Goal: Answer question/provide support: Share knowledge or assist other users

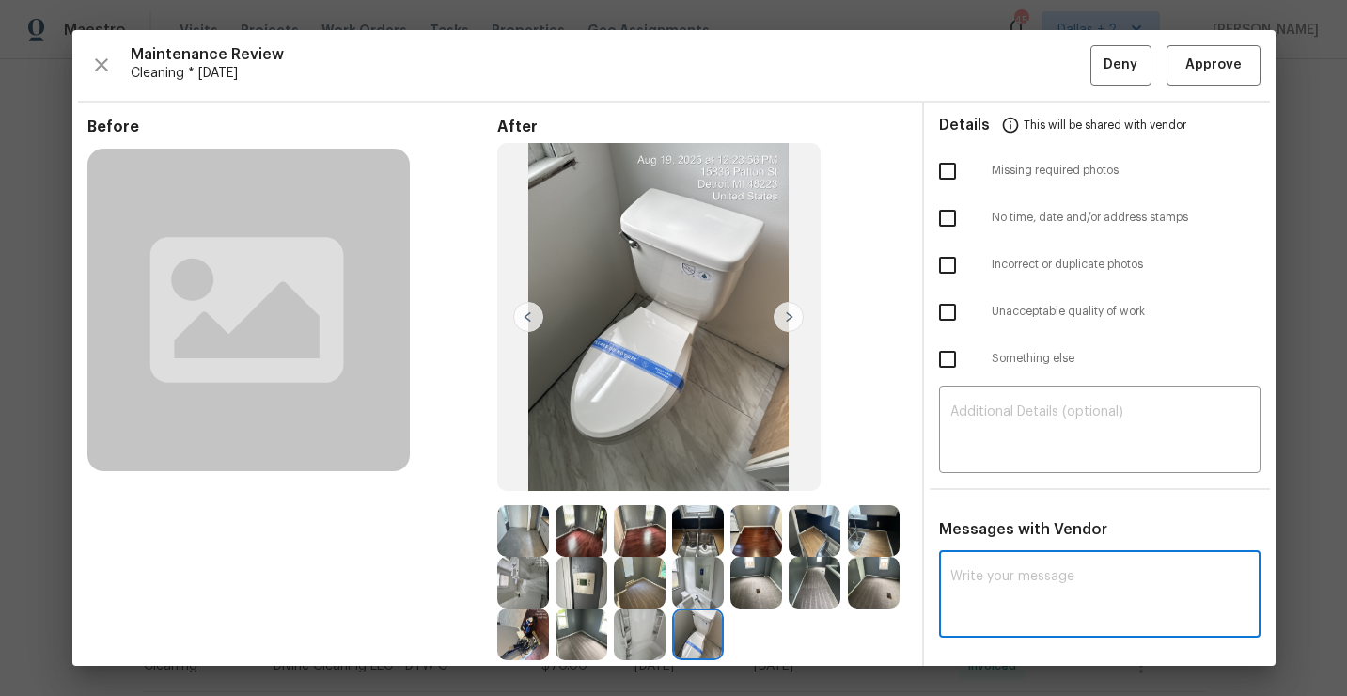
click at [1091, 596] on textarea at bounding box center [1099, 596] width 299 height 53
paste textarea "Maintenance Audit Team: Hello! Unfortunately, this cleaning visit completed on …"
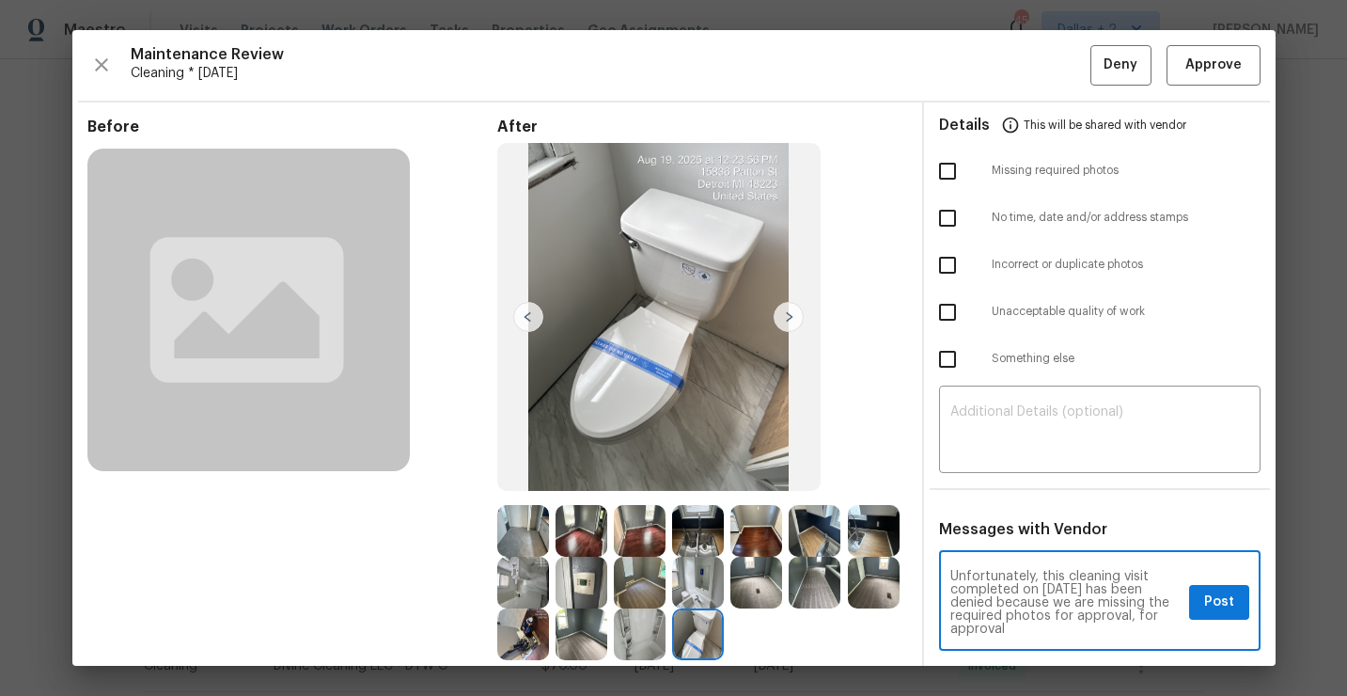
scroll to position [110, 0]
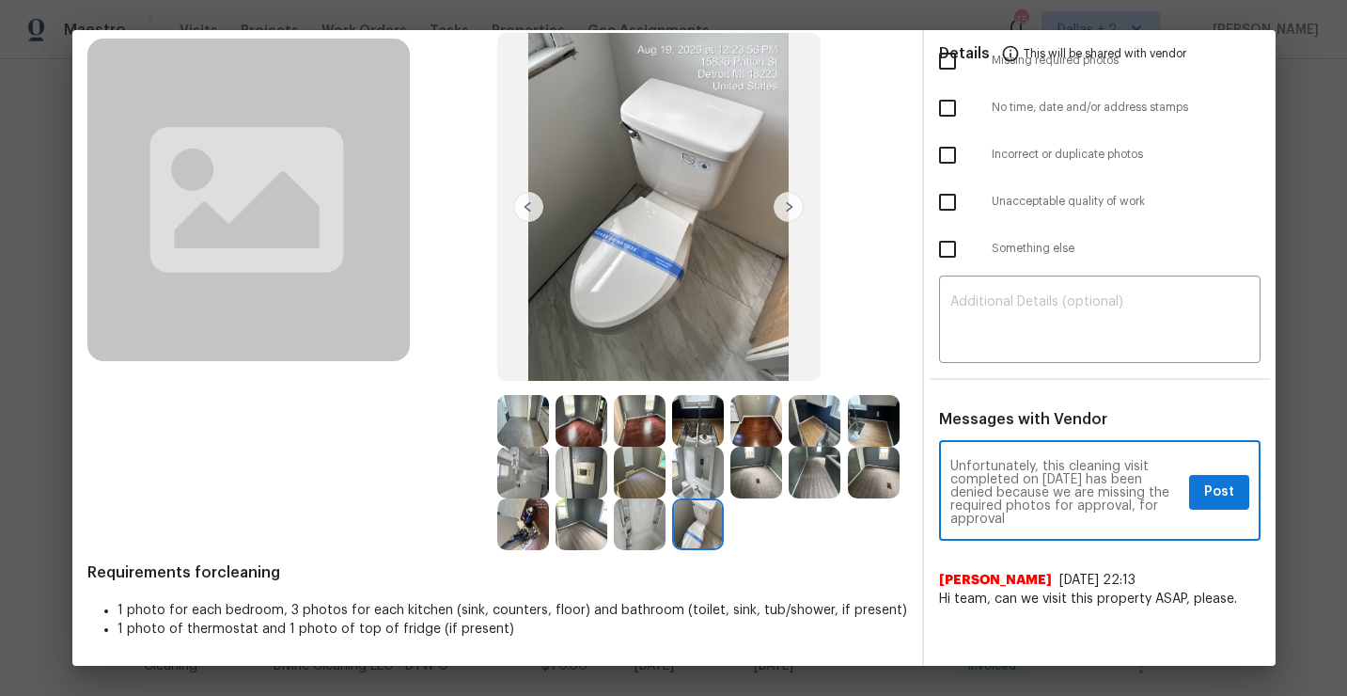
click at [1072, 475] on textarea "Maintenance Audit Team: Hello! Unfortunately, this cleaning visit completed on …" at bounding box center [1065, 493] width 231 height 66
click at [1020, 518] on textarea "Maintenance Audit Team: Hello! Unfortunately, this cleaning visit completed on …" at bounding box center [1065, 493] width 231 height 66
paste textarea "they must be uploaded within 48 hours of the original visit date. If the requir…"
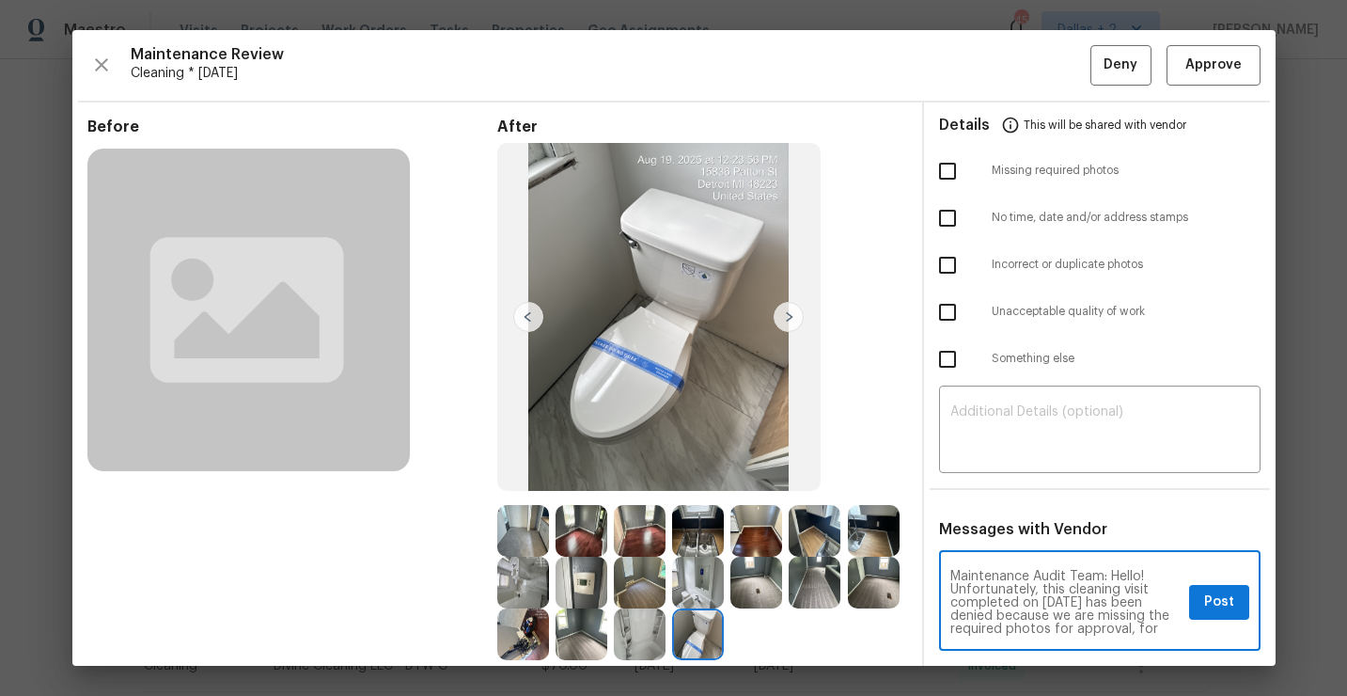
type textarea "Maintenance Audit Team: Hello! Unfortunately, this cleaning visit completed on …"
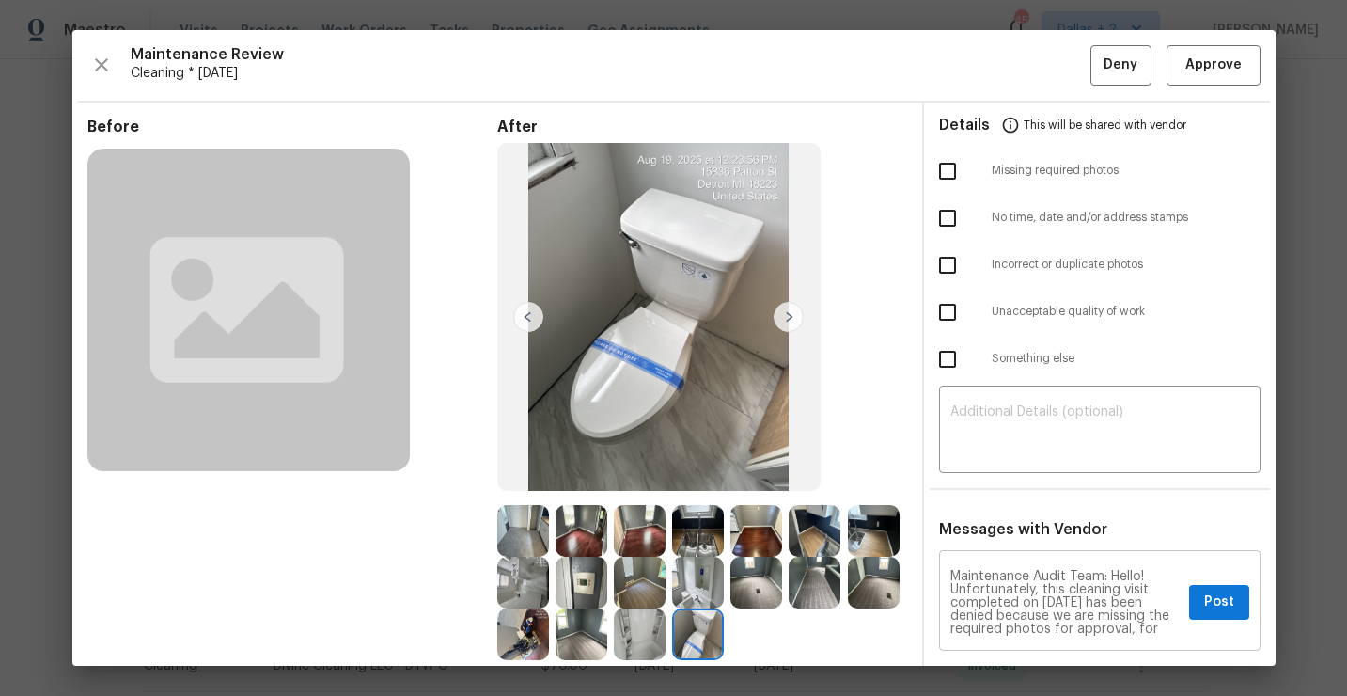
click at [1235, 584] on div "Maintenance Audit Team: Hello! Unfortunately, this cleaning visit completed on …" at bounding box center [1100, 603] width 322 height 96
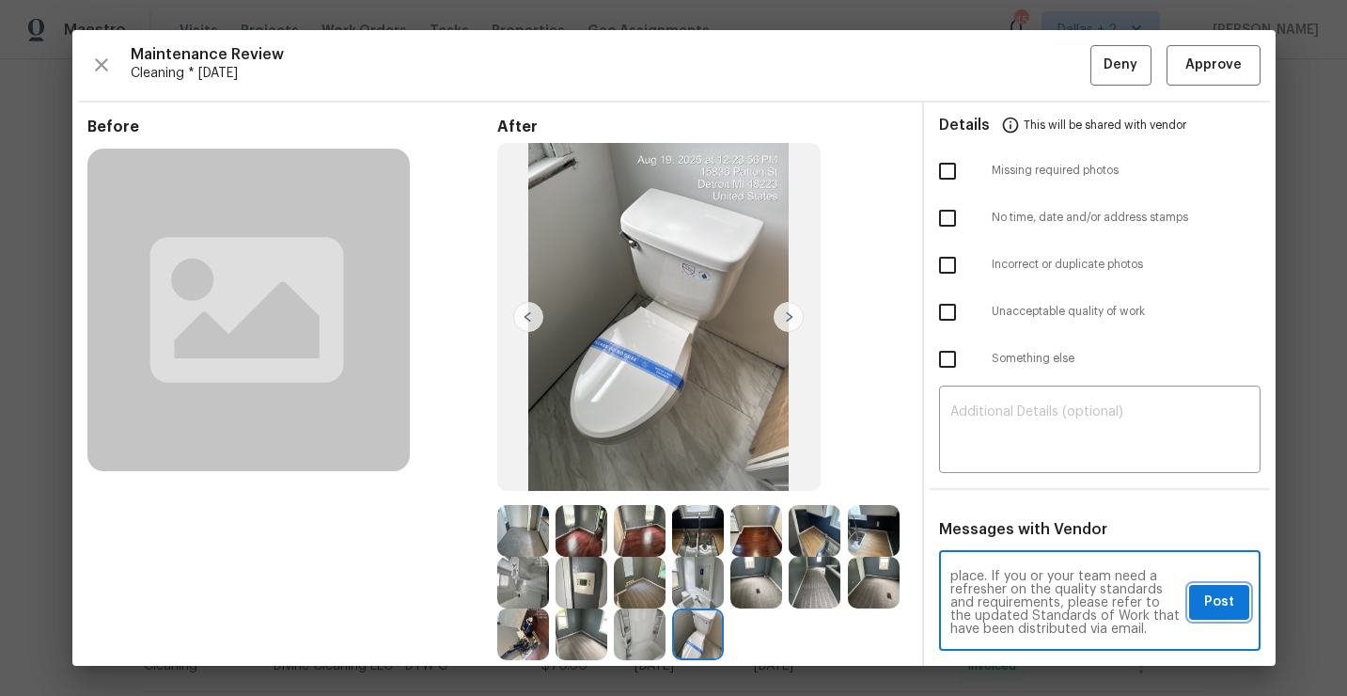
click at [1234, 604] on button "Post" at bounding box center [1219, 602] width 60 height 35
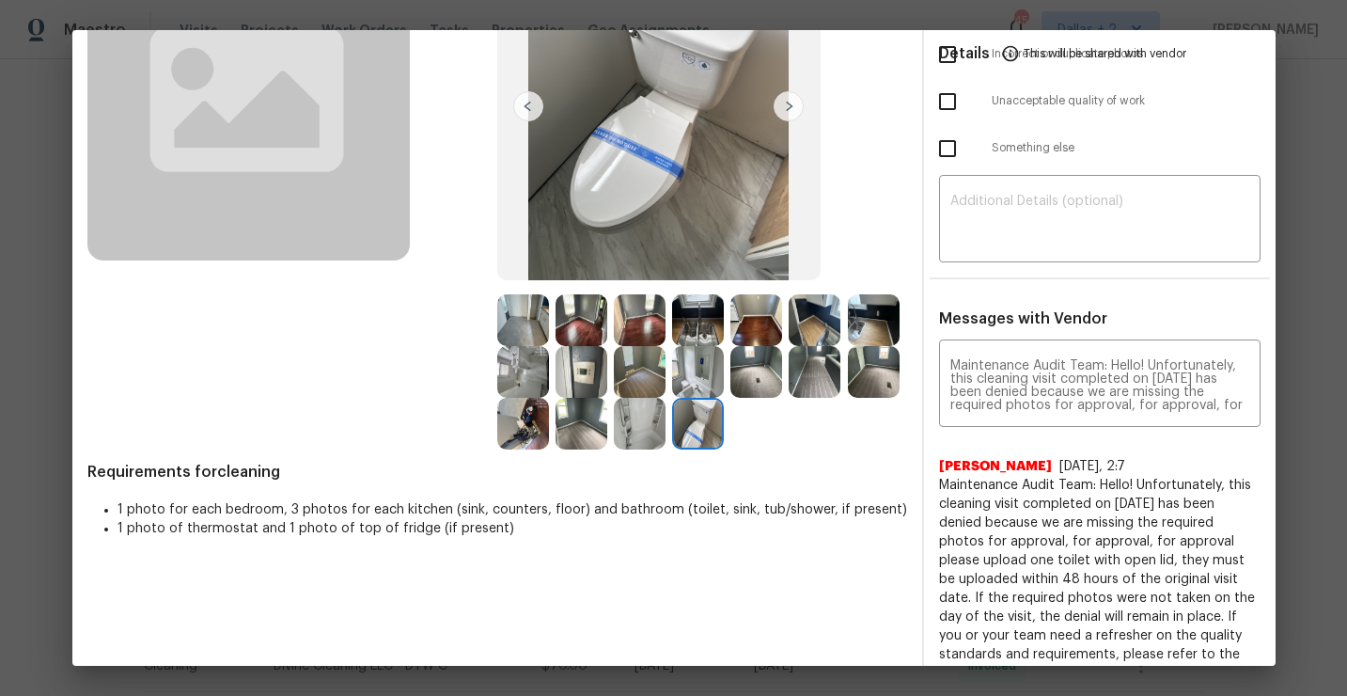
scroll to position [256, 0]
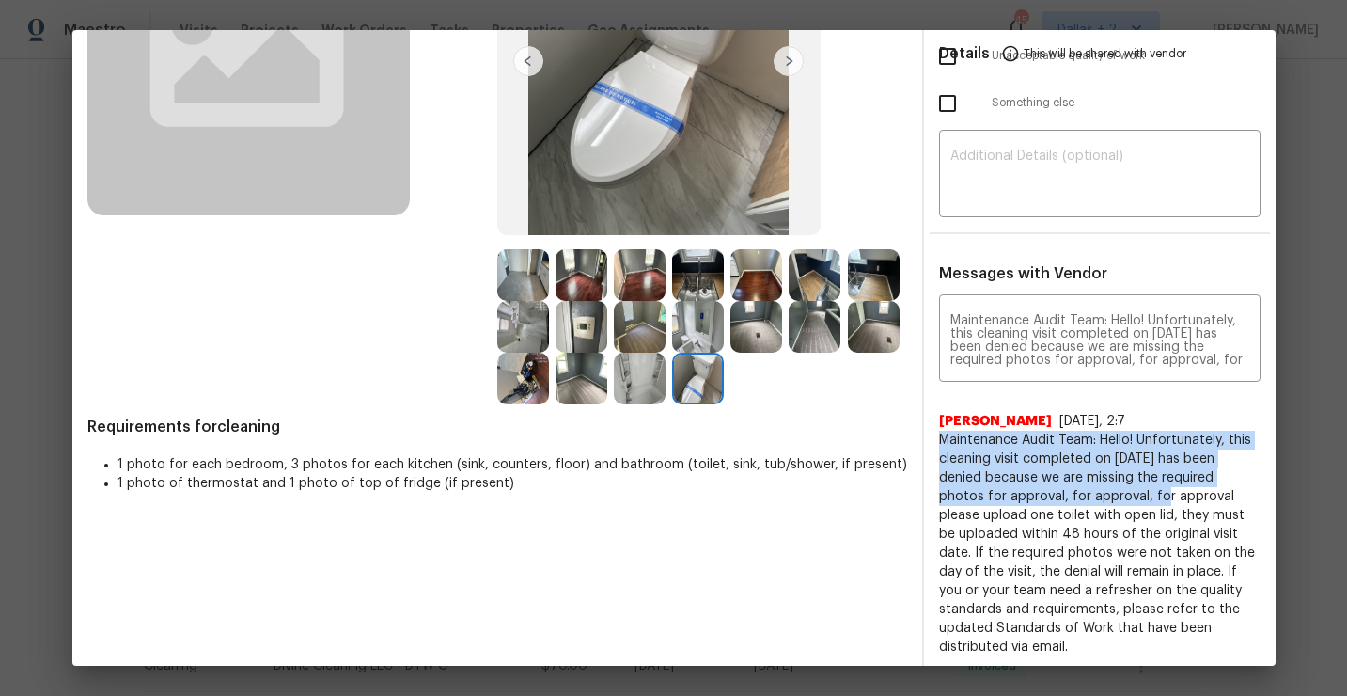
drag, startPoint x: 1096, startPoint y: 495, endPoint x: 943, endPoint y: 431, distance: 166.0
click at [943, 431] on span "Maintenance Audit Team: Hello! Unfortunately, this cleaning visit completed on …" at bounding box center [1100, 544] width 322 height 226
copy span "Maintenance Audit Team: Hello! Unfortunately, this cleaning visit completed on …"
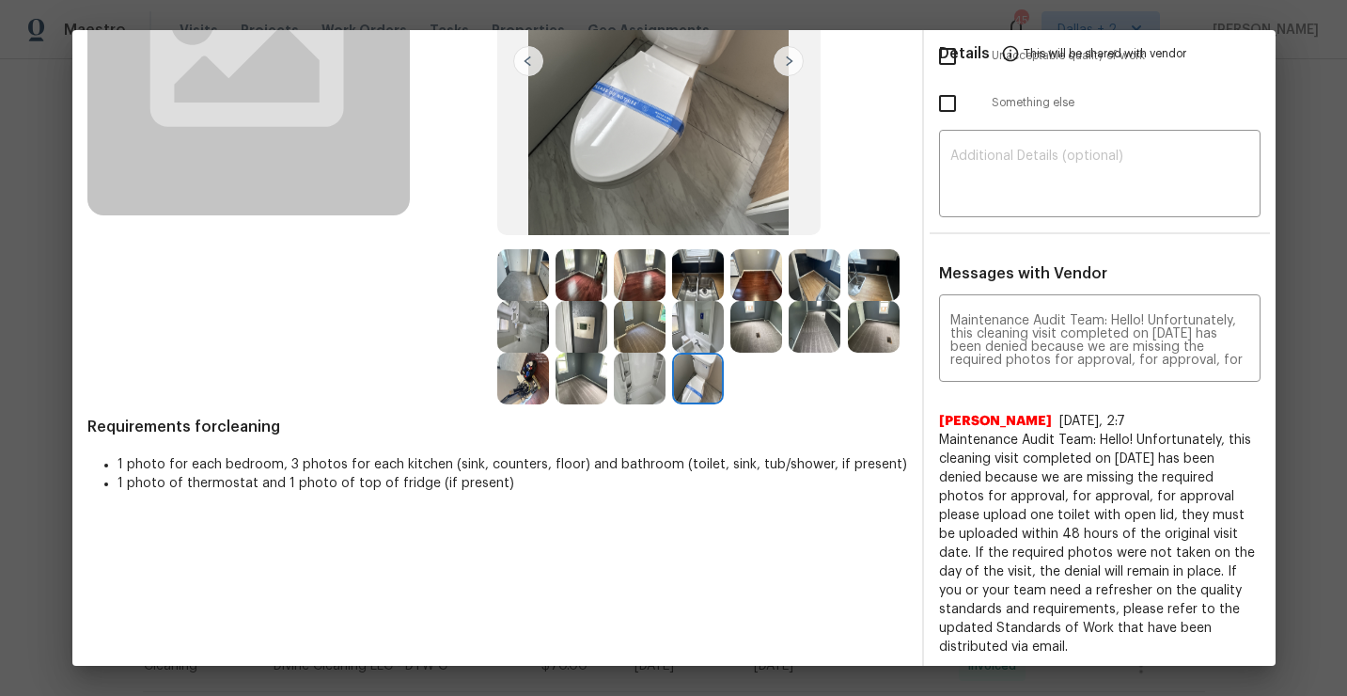
click at [1061, 510] on span "Maintenance Audit Team: Hello! Unfortunately, this cleaning visit completed on …" at bounding box center [1100, 544] width 322 height 226
drag, startPoint x: 1007, startPoint y: 648, endPoint x: 935, endPoint y: 441, distance: 218.8
click at [935, 441] on div "Maintenance Audit Team: Hello! Unfortunately, this cleaning visit completed on …" at bounding box center [1100, 504] width 352 height 410
copy span "Maintenance Audit Team: Hello! Unfortunately, this cleaning visit completed on …"
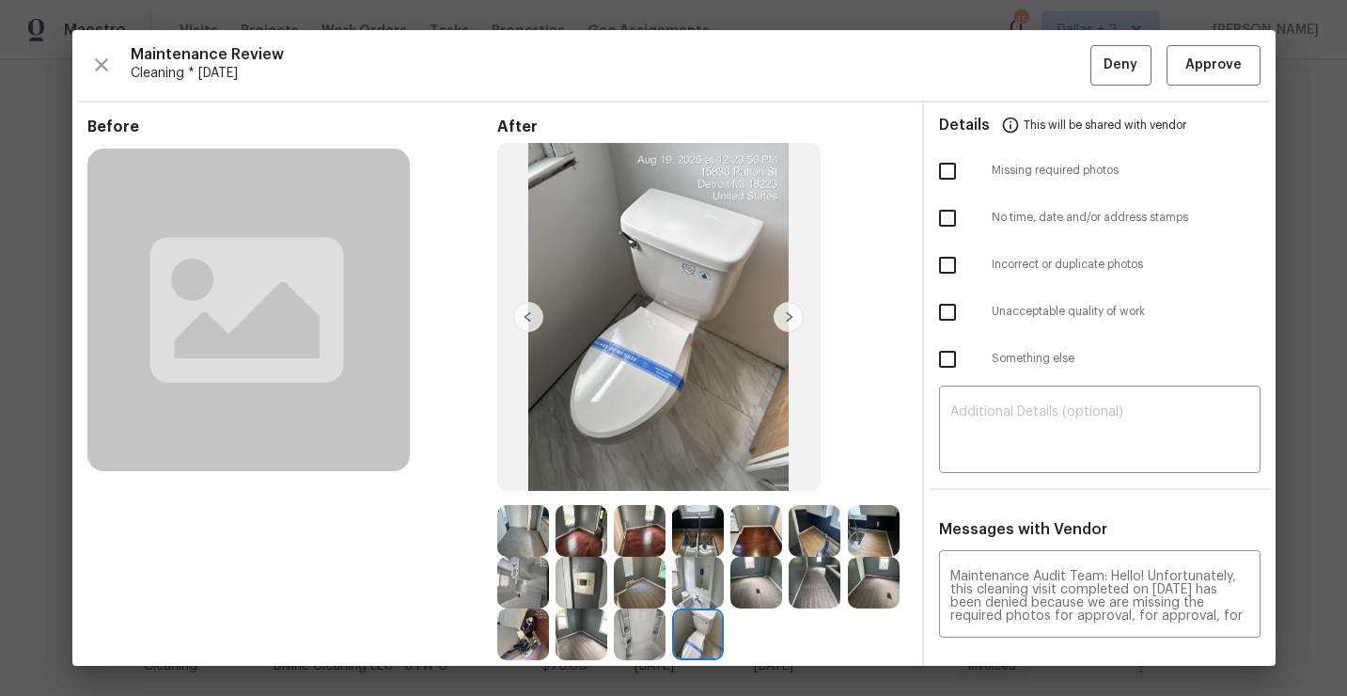
click at [951, 176] on input "checkbox" at bounding box center [947, 170] width 39 height 39
checkbox input "true"
click at [1113, 64] on span "Deny" at bounding box center [1121, 66] width 34 height 24
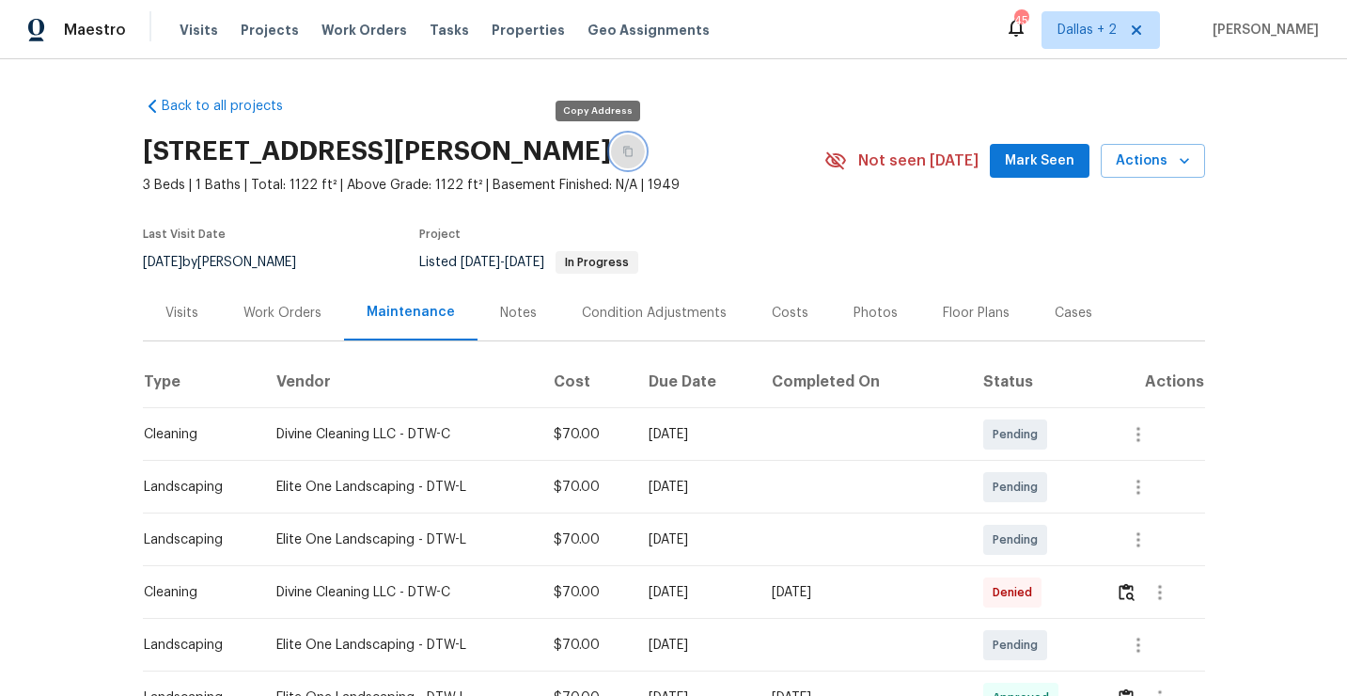
click at [611, 160] on button "button" at bounding box center [628, 151] width 34 height 34
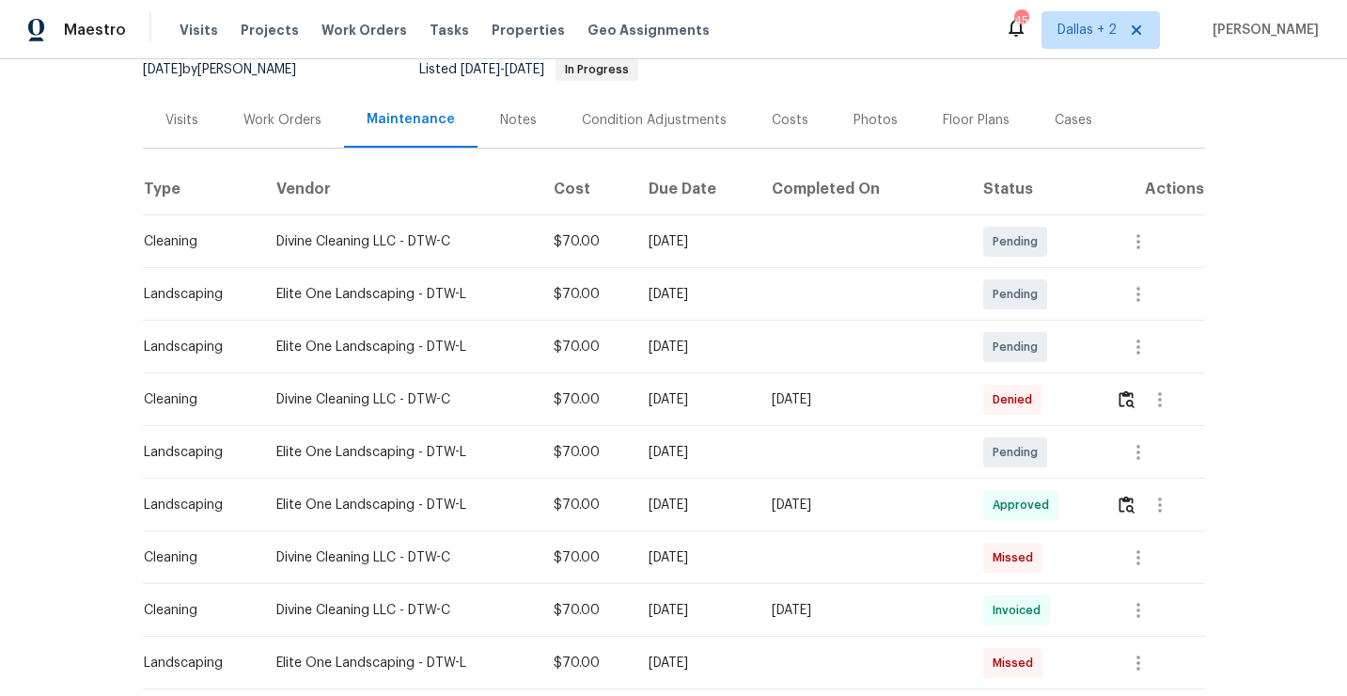
scroll to position [253, 0]
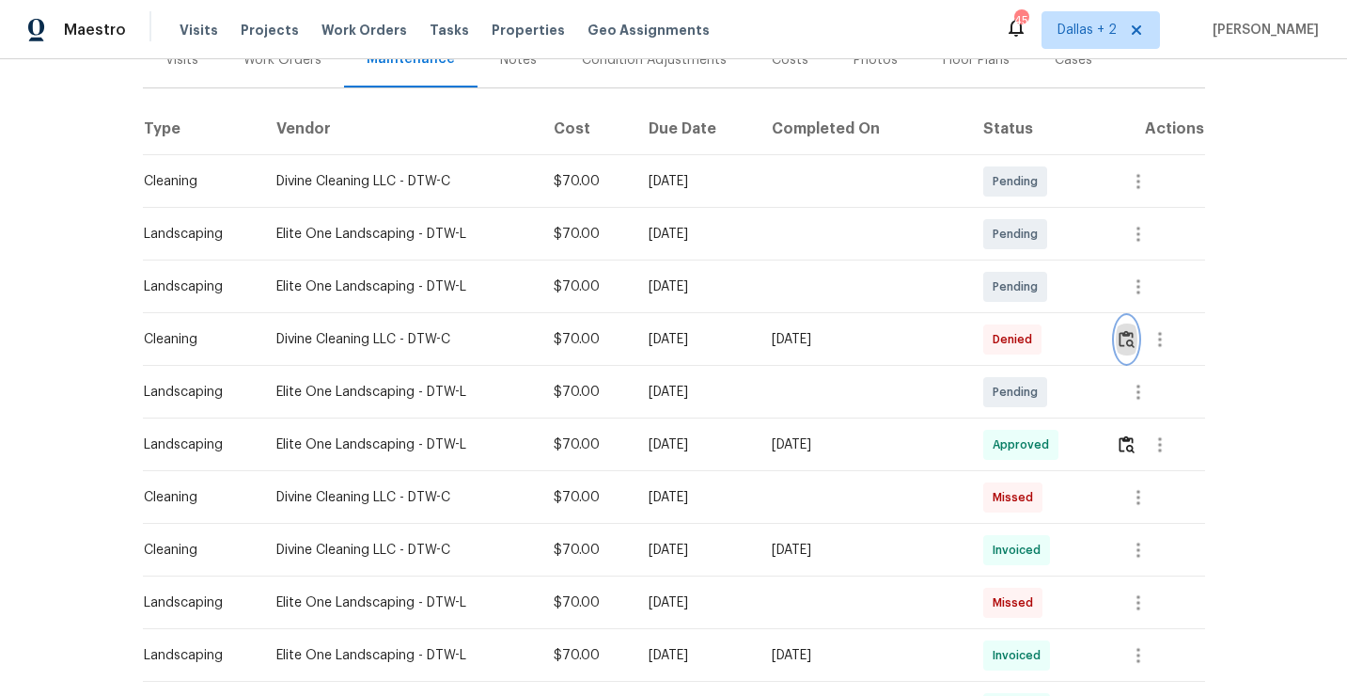
click at [1129, 338] on img "button" at bounding box center [1127, 339] width 16 height 18
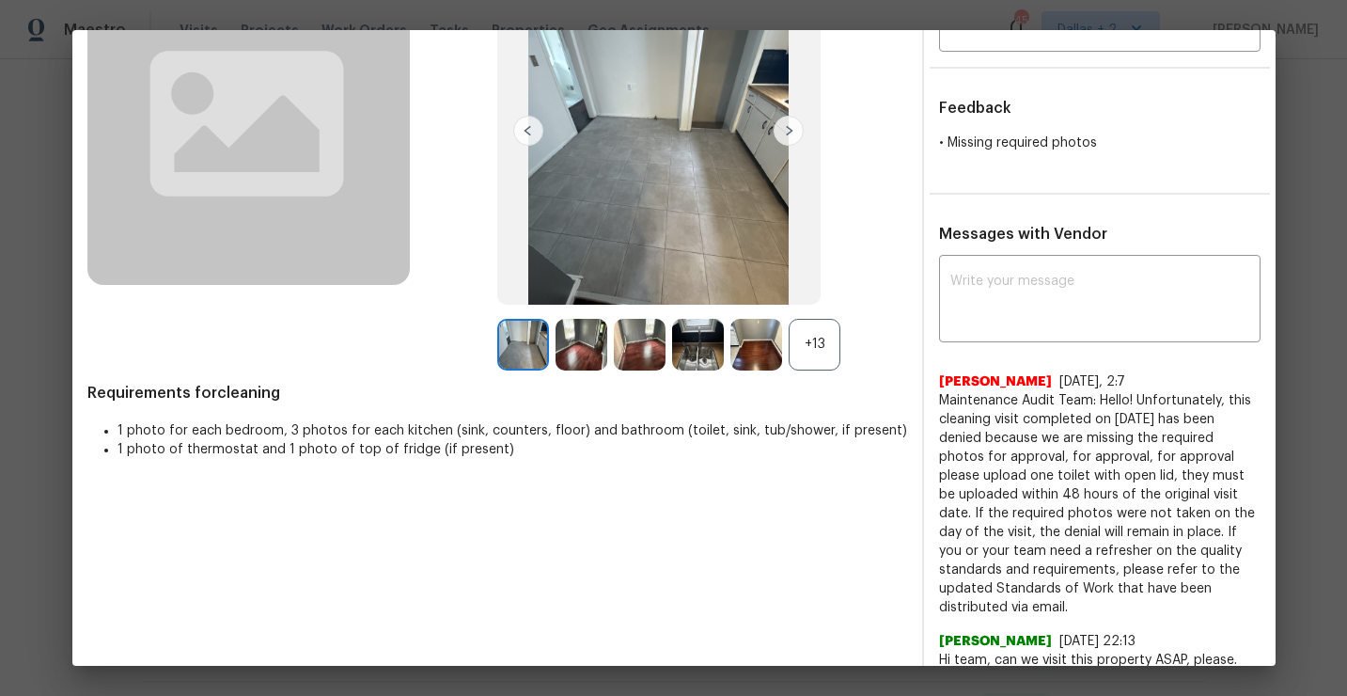
scroll to position [204, 0]
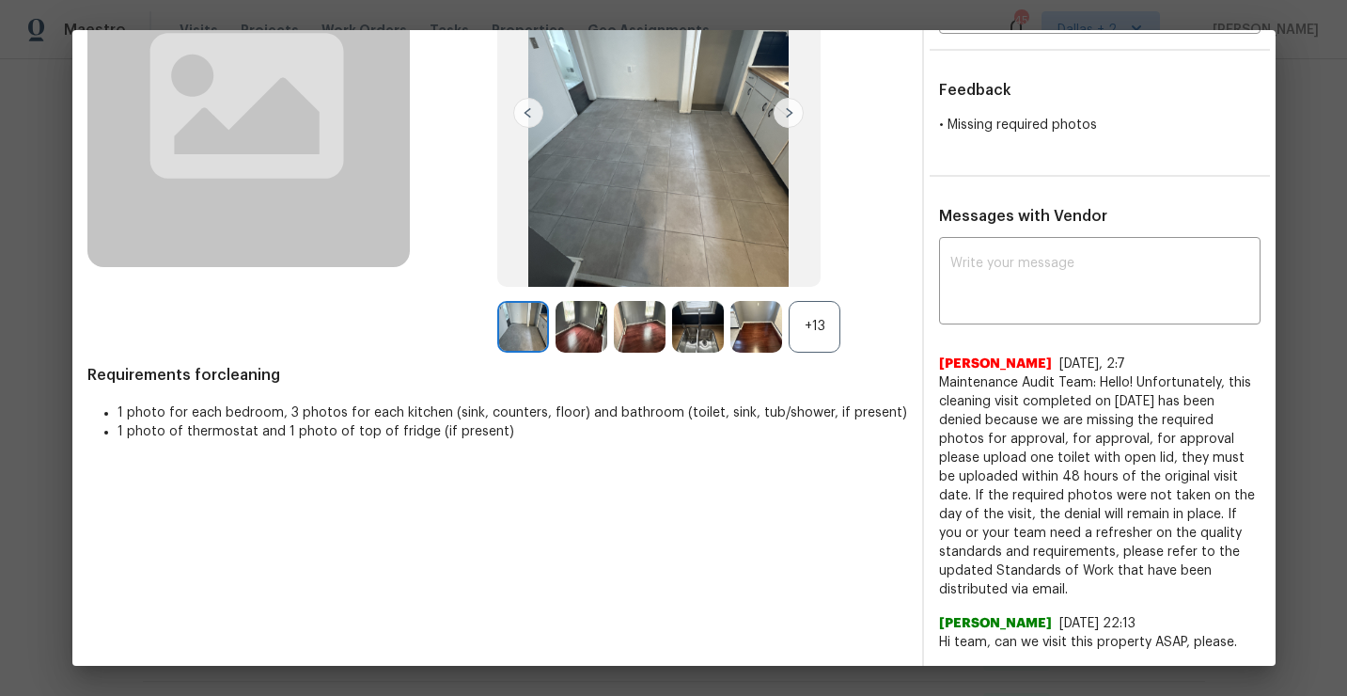
drag, startPoint x: 990, startPoint y: 589, endPoint x: 934, endPoint y: 375, distance: 220.5
click at [934, 375] on div "x ​ [PERSON_NAME] [DATE], 2:7 Maintenance Audit Team: Hello! Unfortunately, thi…" at bounding box center [1100, 447] width 352 height 410
copy span "Maintenance Audit Team: Hello! Unfortunately, this cleaning visit completed on …"
click at [656, 408] on li "1 photo for each bedroom, 3 photos for each kitchen (sink, counters, floor) and…" at bounding box center [513, 412] width 790 height 19
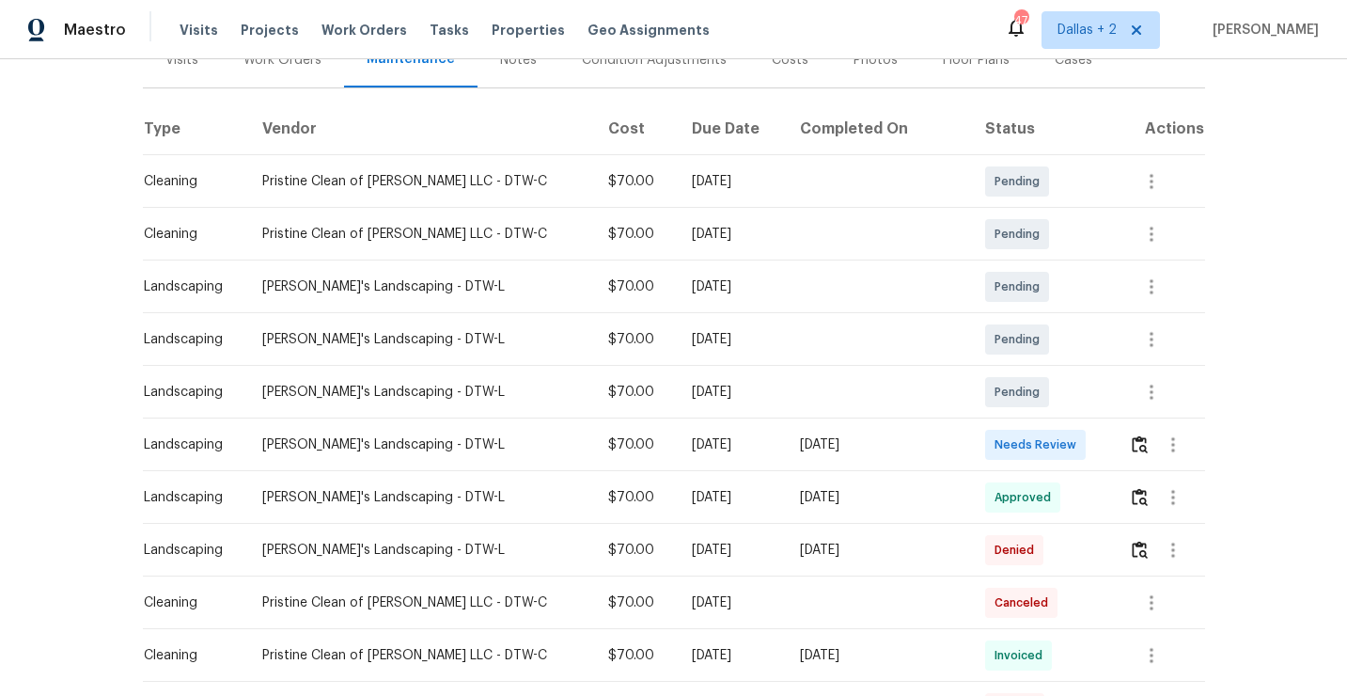
scroll to position [317, 0]
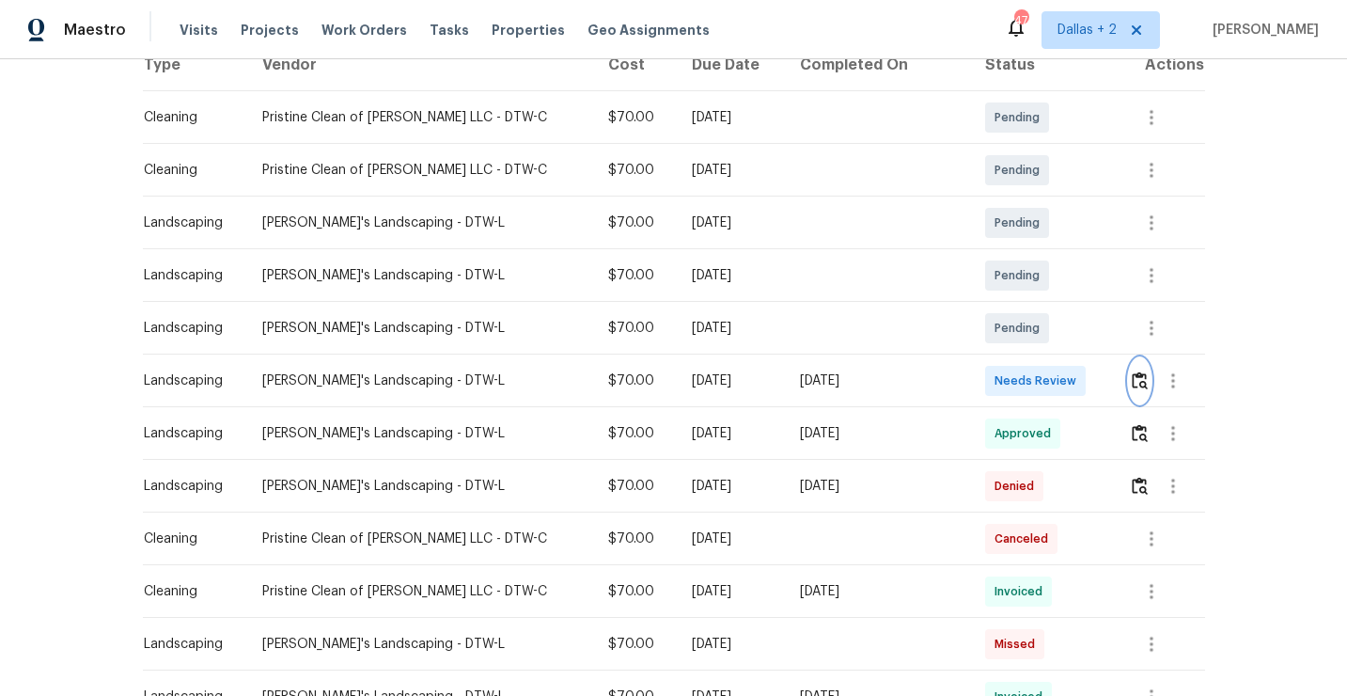
click at [1134, 371] on img "button" at bounding box center [1140, 380] width 16 height 18
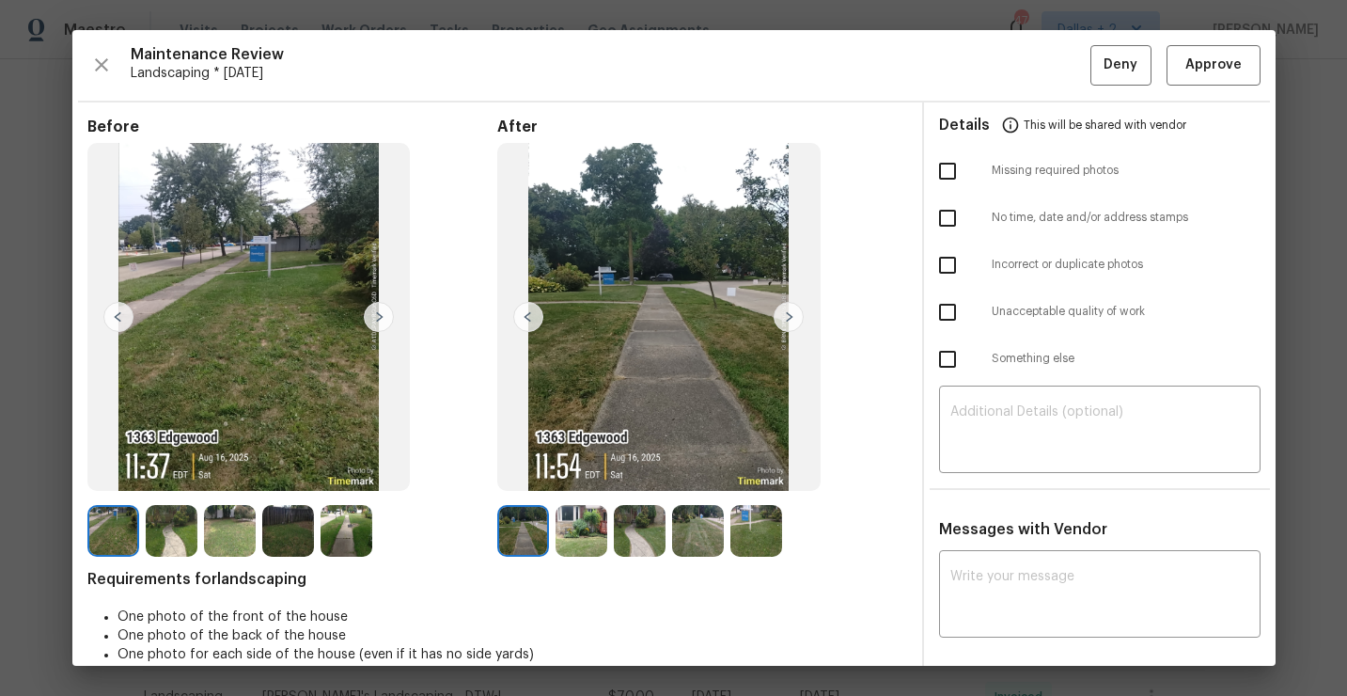
click at [116, 547] on img at bounding box center [113, 531] width 52 height 52
click at [556, 533] on img at bounding box center [582, 531] width 52 height 52
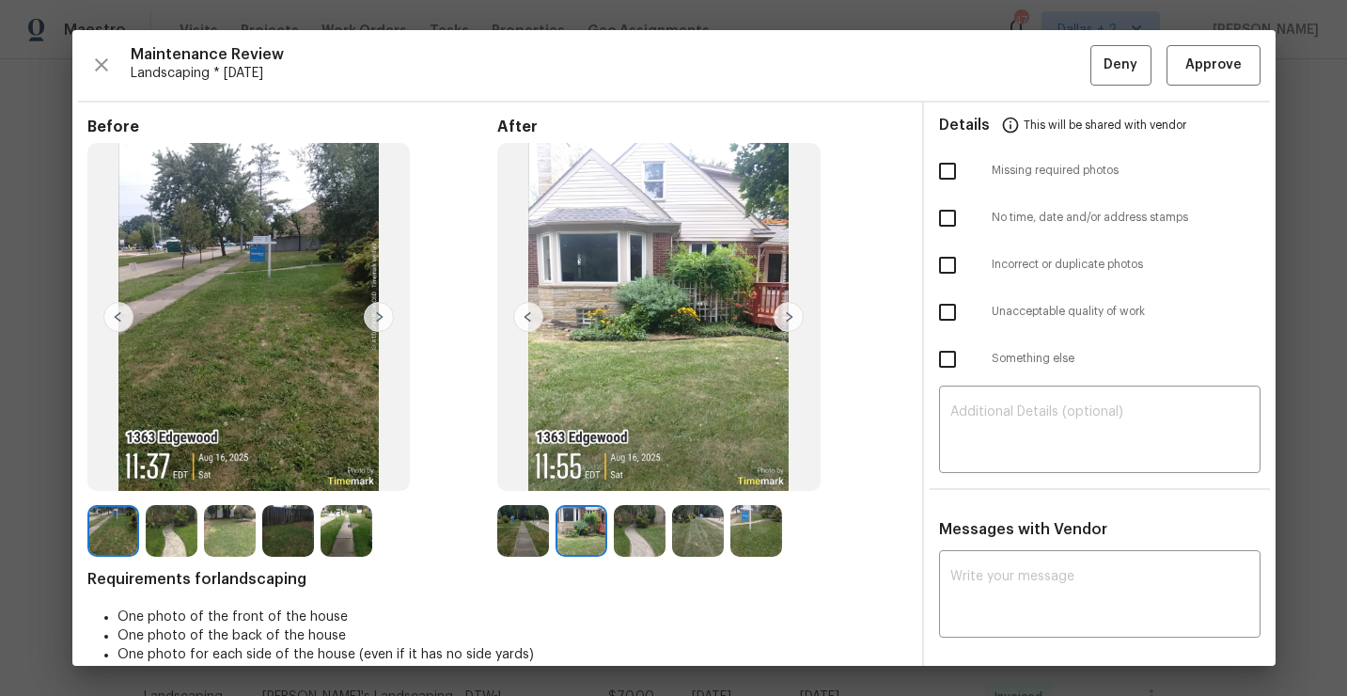
click at [556, 533] on img at bounding box center [582, 531] width 52 height 52
click at [599, 522] on img at bounding box center [582, 531] width 52 height 52
click at [670, 531] on div at bounding box center [643, 531] width 58 height 52
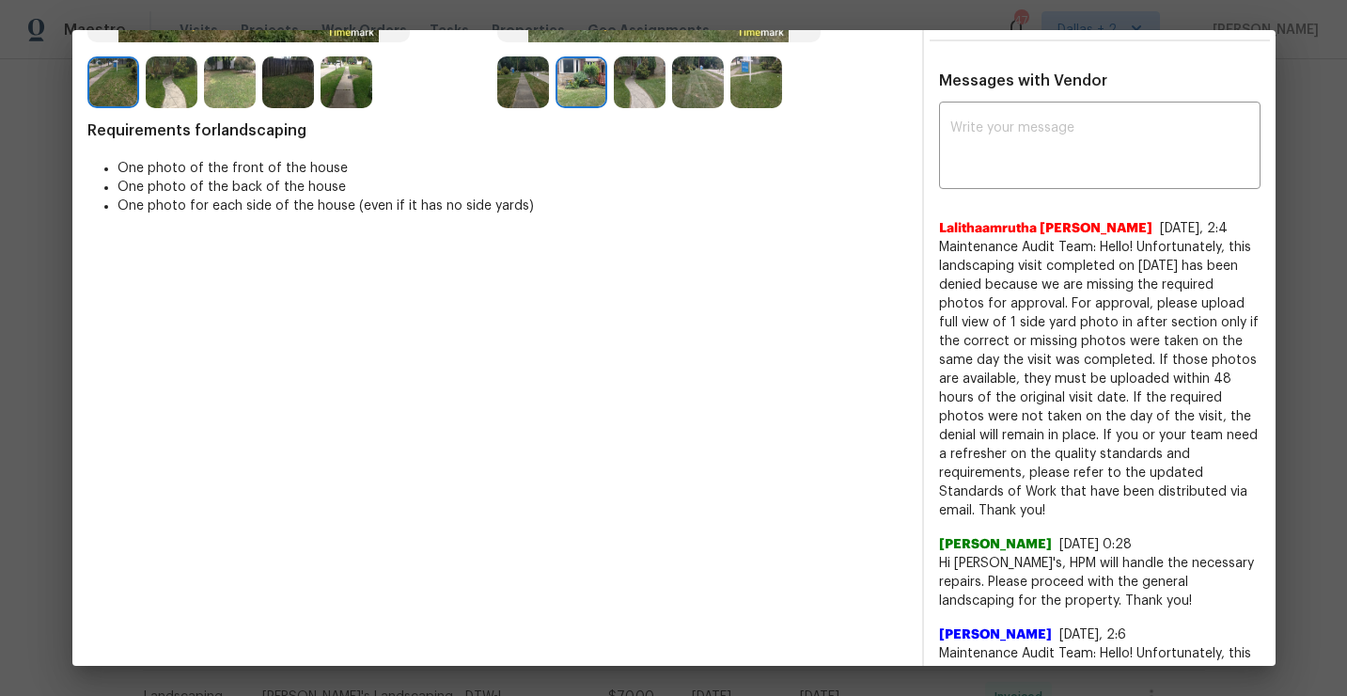
scroll to position [21, 0]
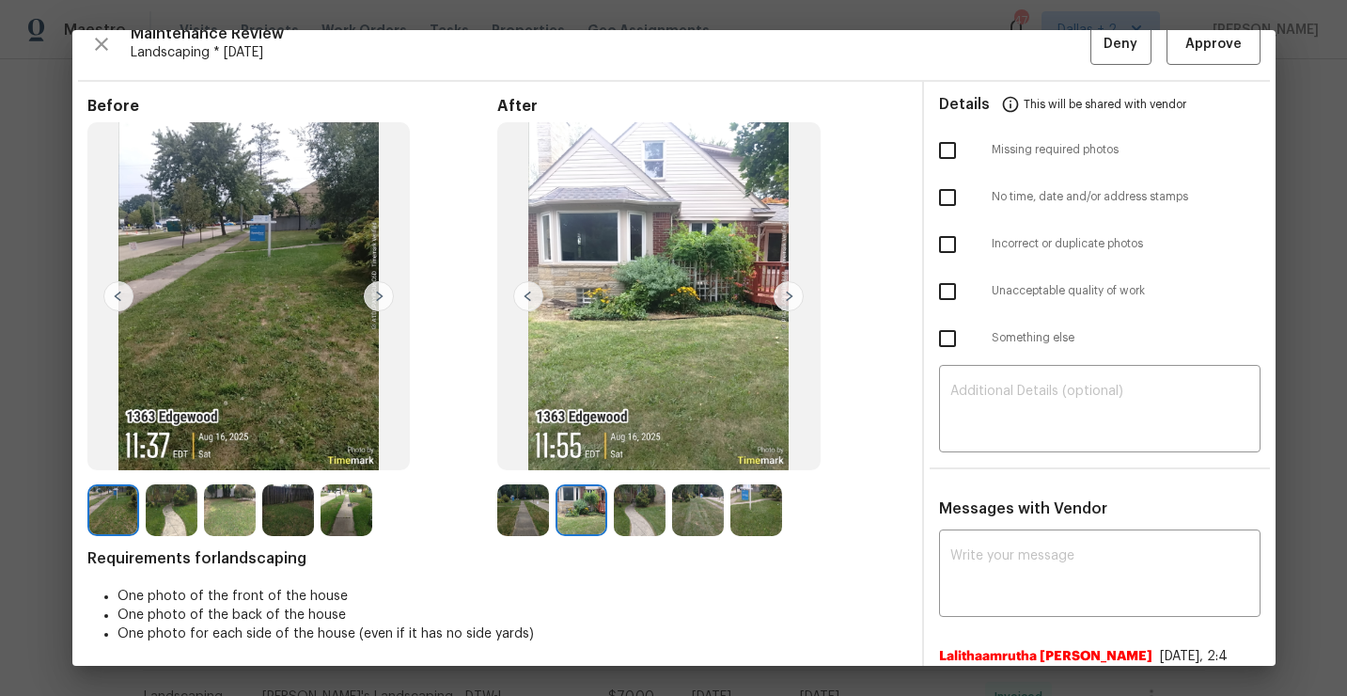
click at [575, 510] on img at bounding box center [582, 510] width 52 height 52
click at [637, 498] on img at bounding box center [640, 510] width 52 height 52
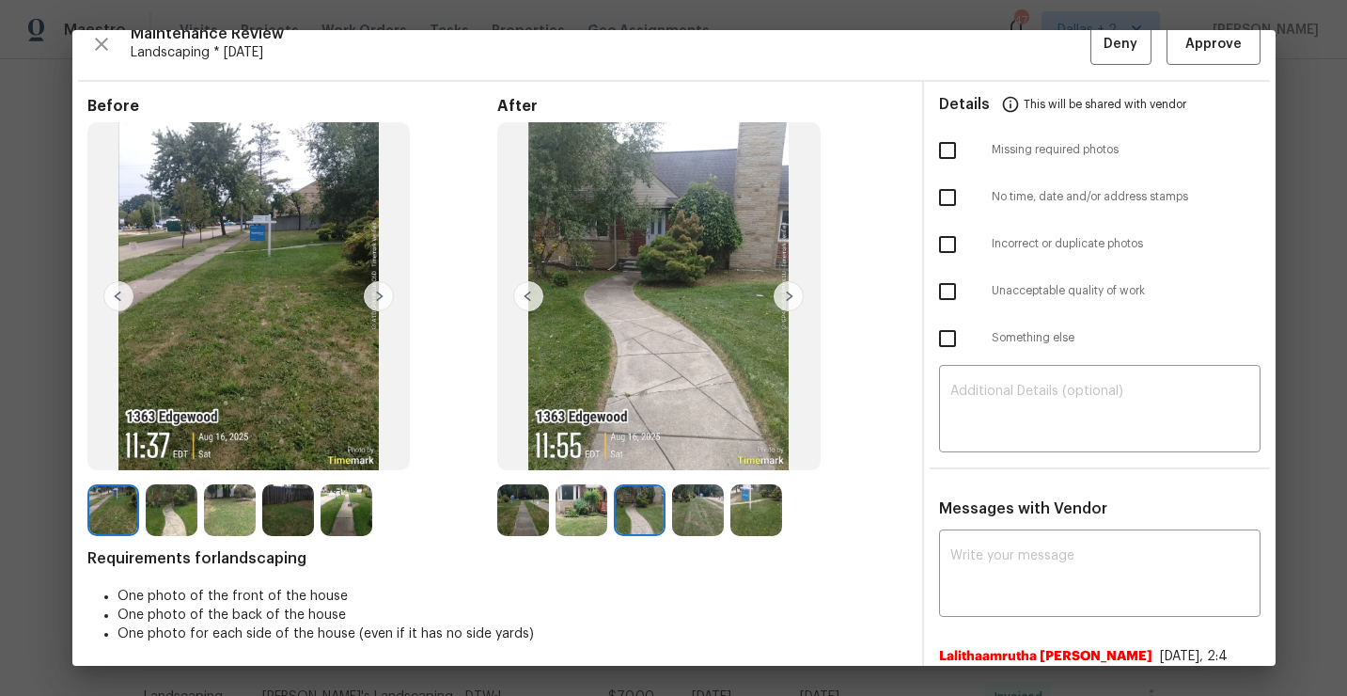
click at [692, 505] on img at bounding box center [698, 510] width 52 height 52
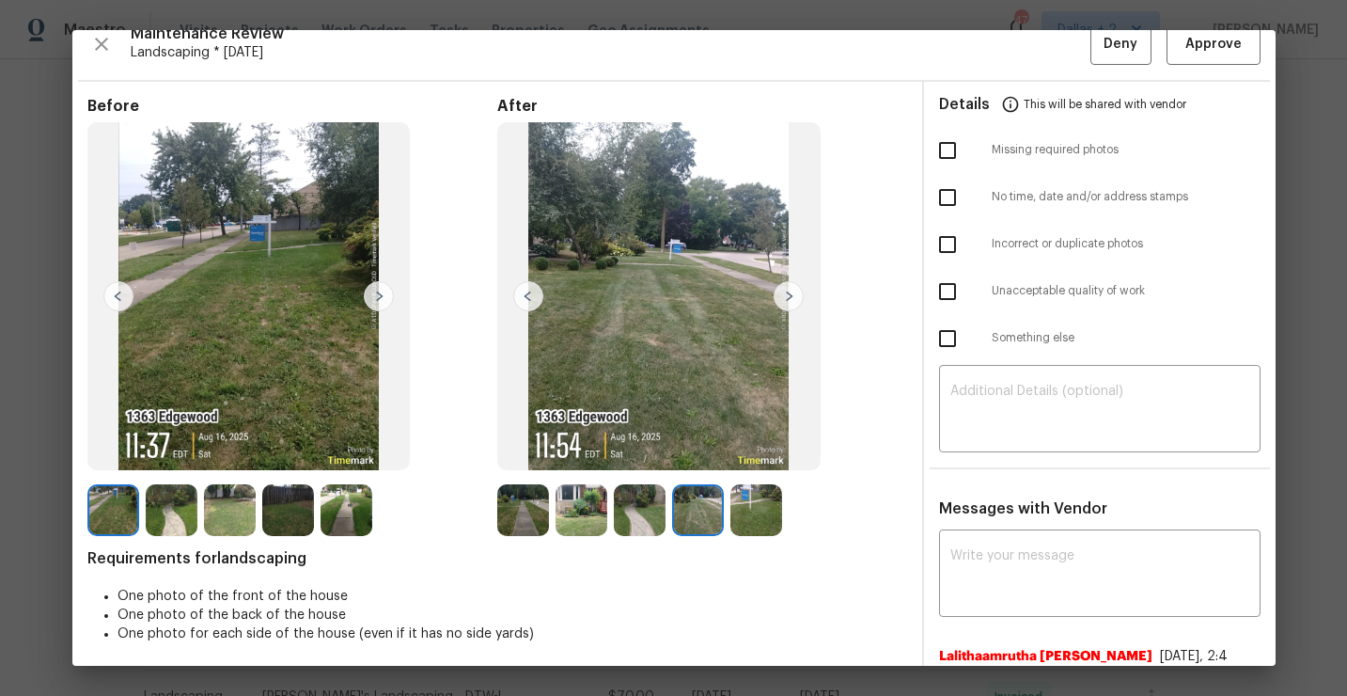
click at [747, 500] on img at bounding box center [756, 510] width 52 height 52
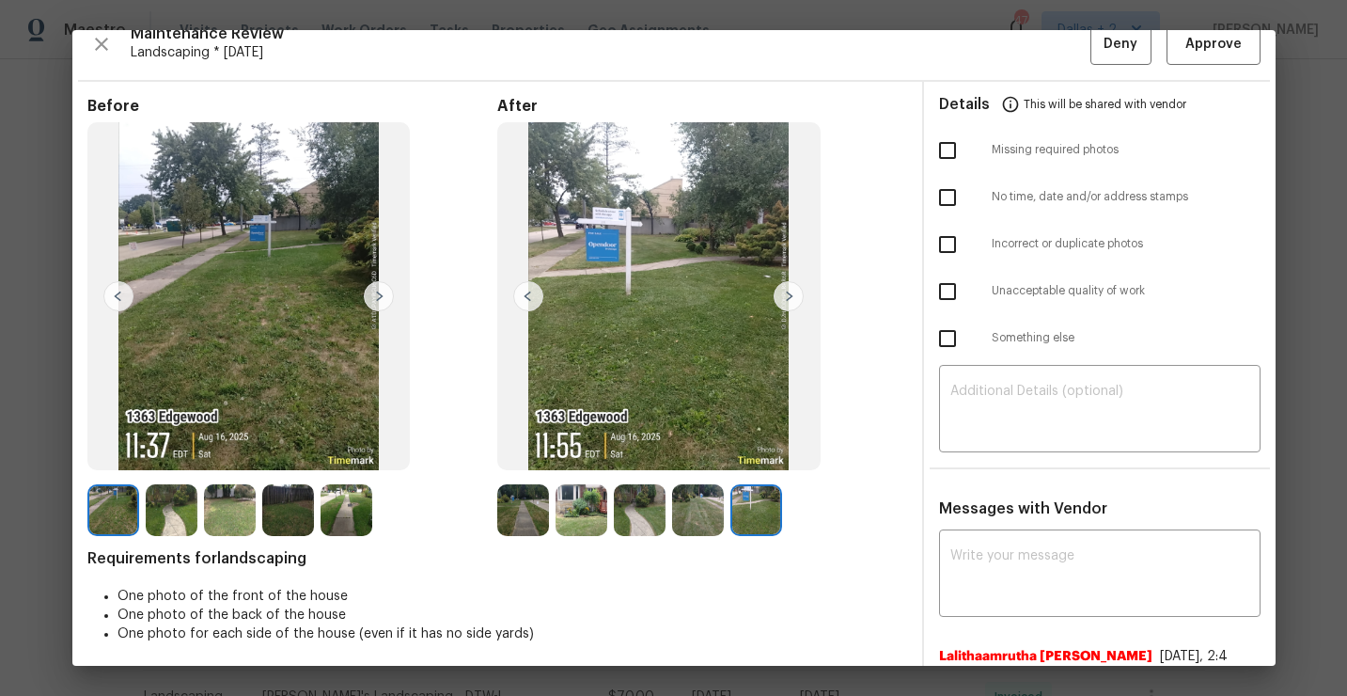
click at [520, 489] on img at bounding box center [523, 510] width 52 height 52
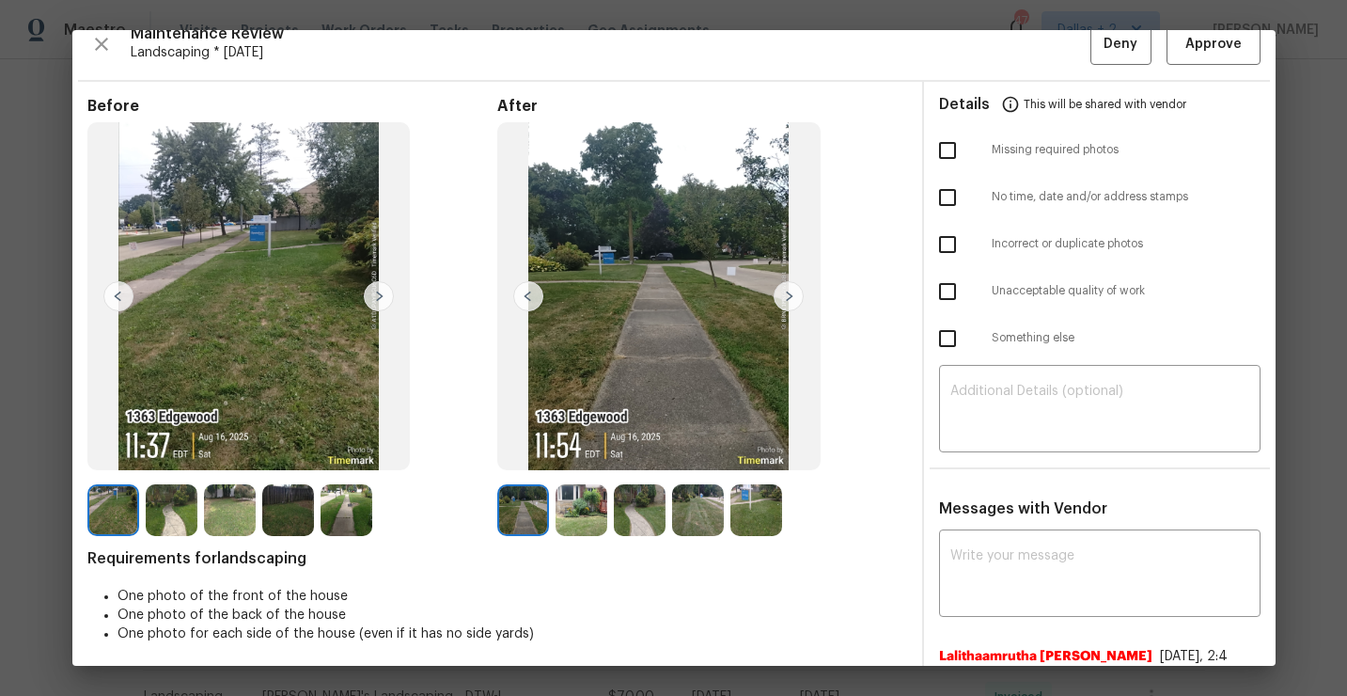
click at [573, 495] on img at bounding box center [582, 510] width 52 height 52
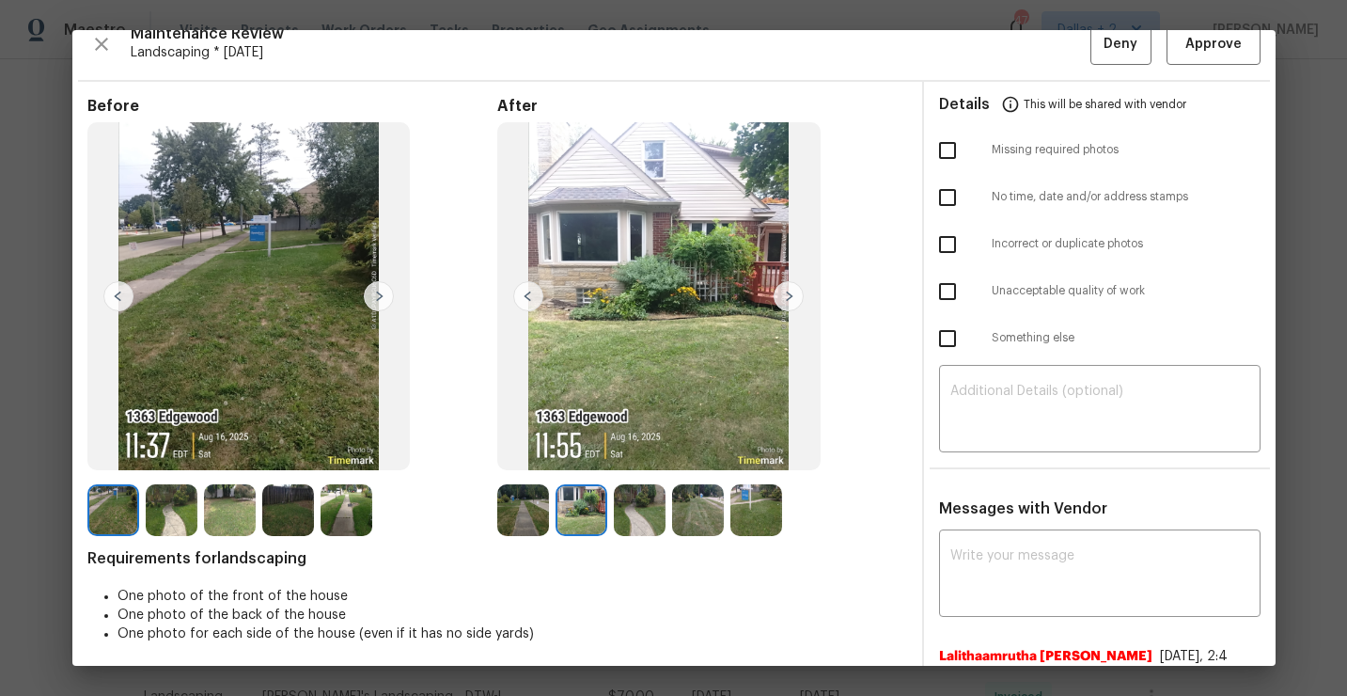
click at [638, 500] on img at bounding box center [640, 510] width 52 height 52
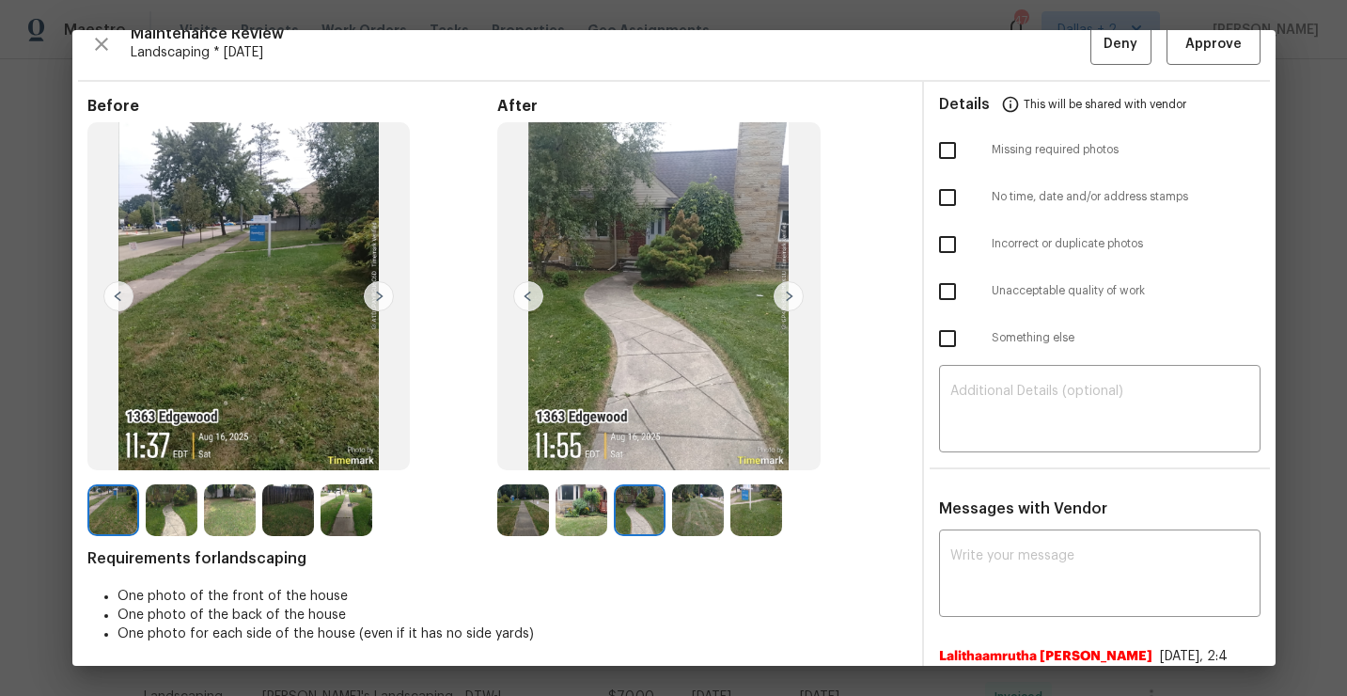
click at [508, 516] on img at bounding box center [523, 510] width 52 height 52
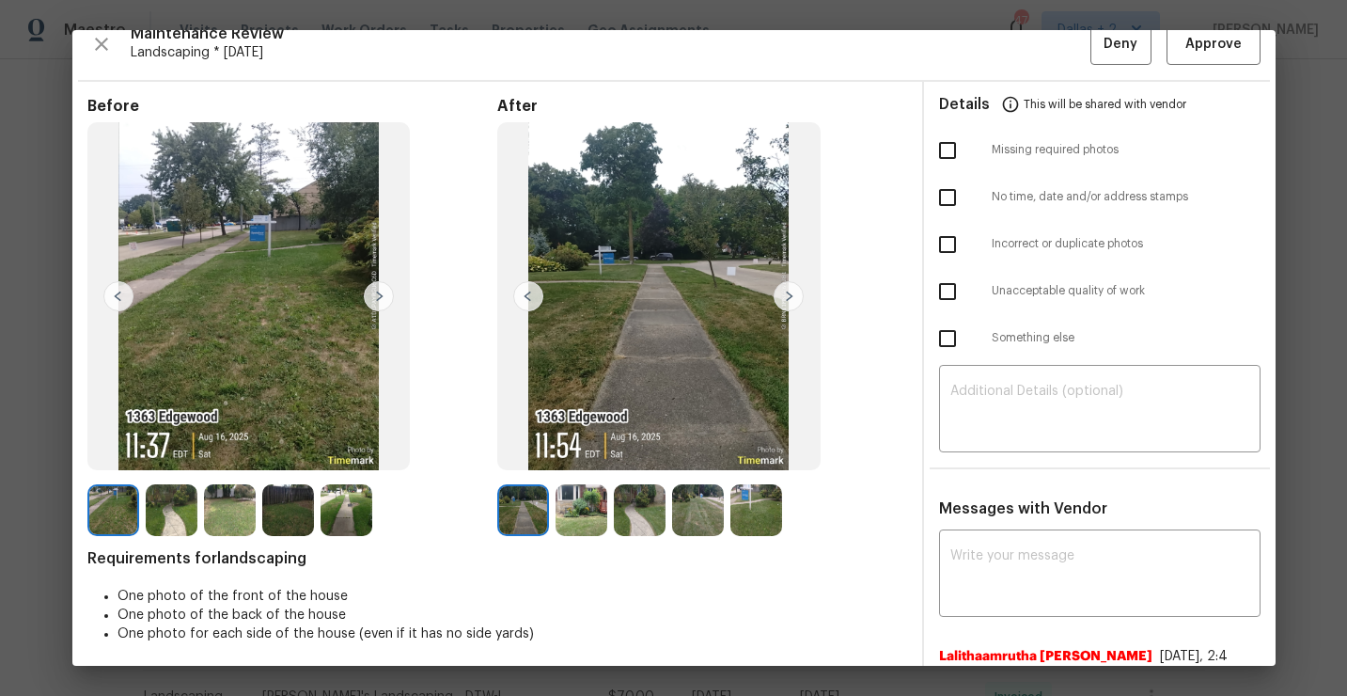
click at [665, 506] on img at bounding box center [640, 510] width 52 height 52
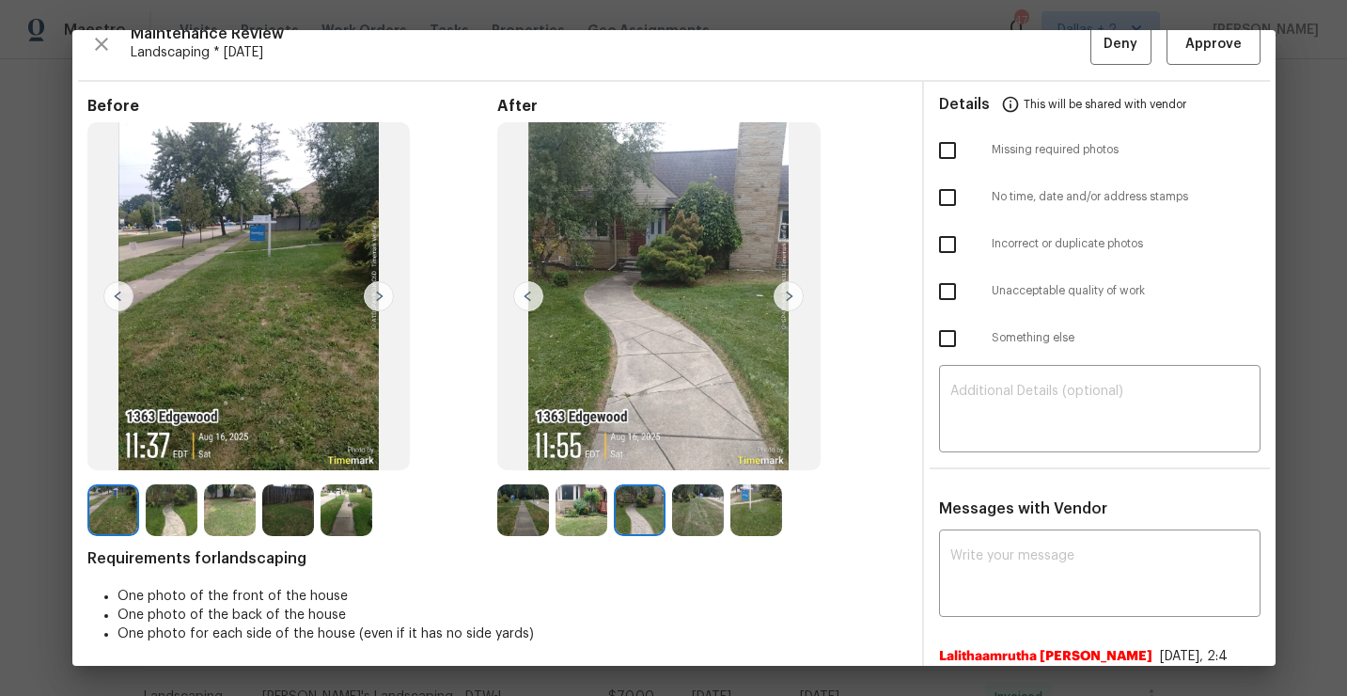
click at [705, 507] on img at bounding box center [698, 510] width 52 height 52
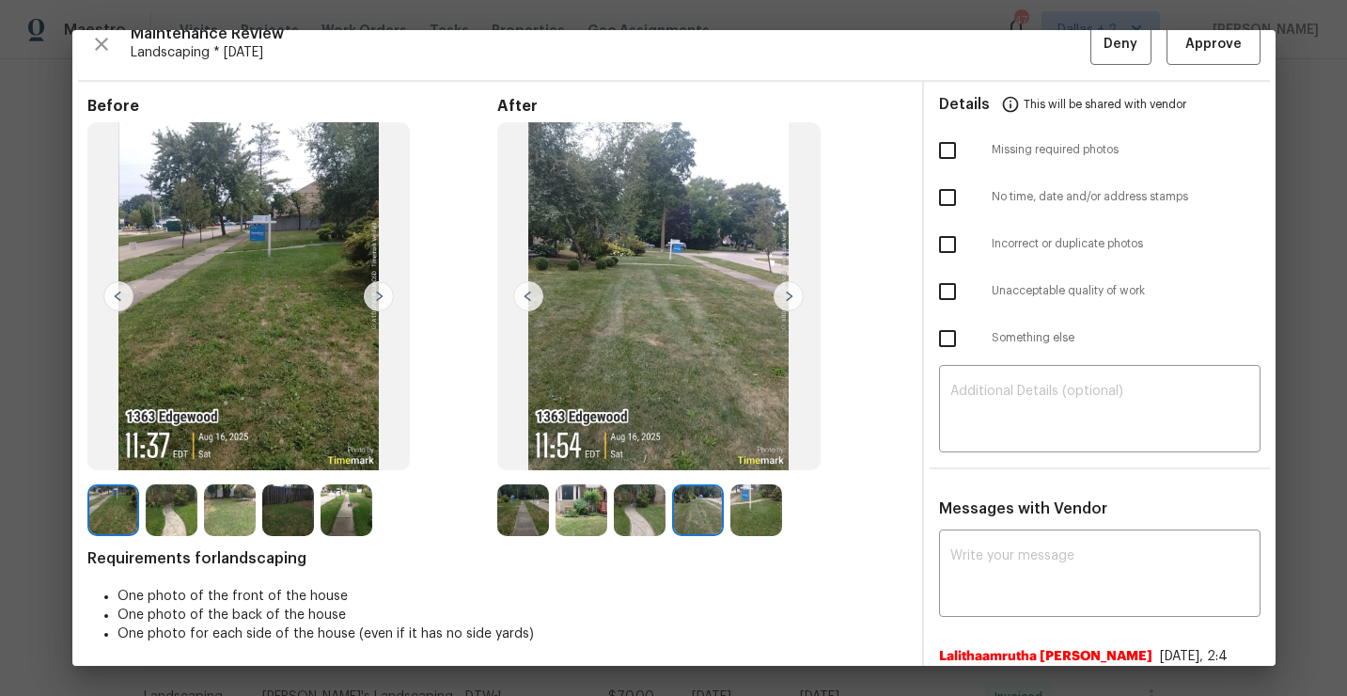
click at [604, 527] on img at bounding box center [582, 510] width 52 height 52
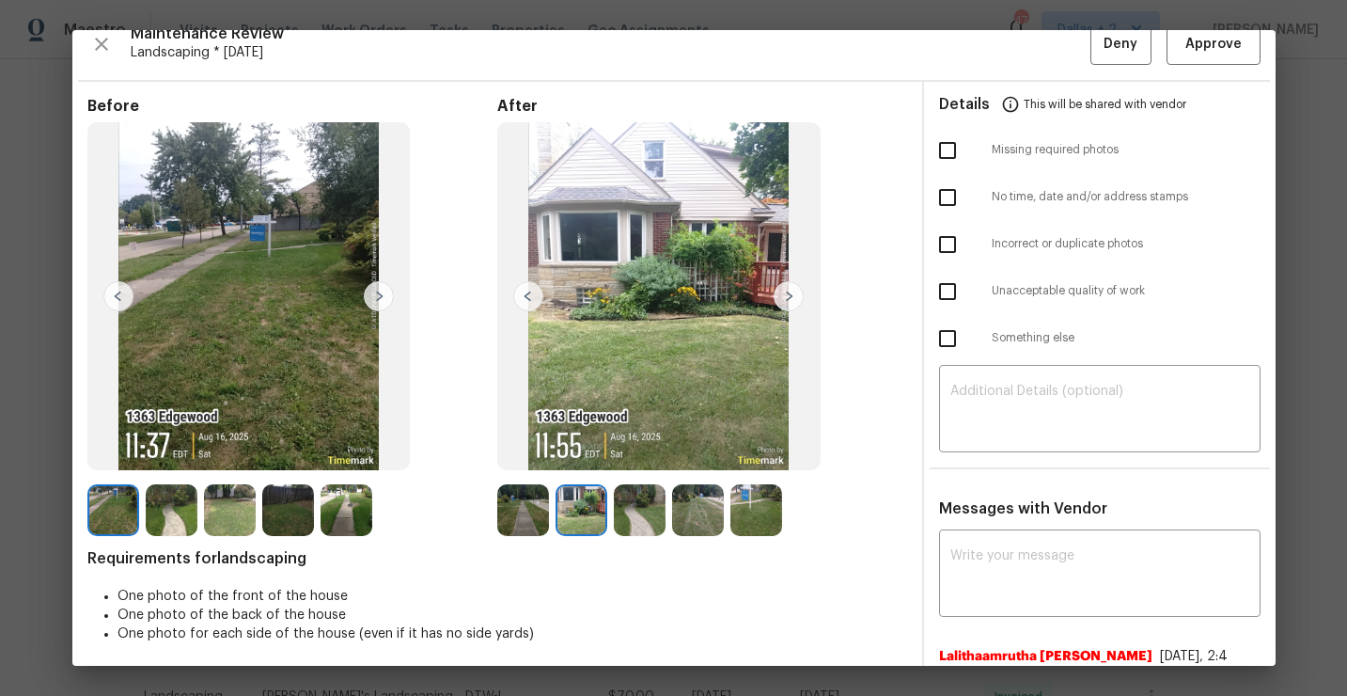
click at [612, 515] on div at bounding box center [585, 510] width 58 height 52
click at [623, 514] on img at bounding box center [640, 510] width 52 height 52
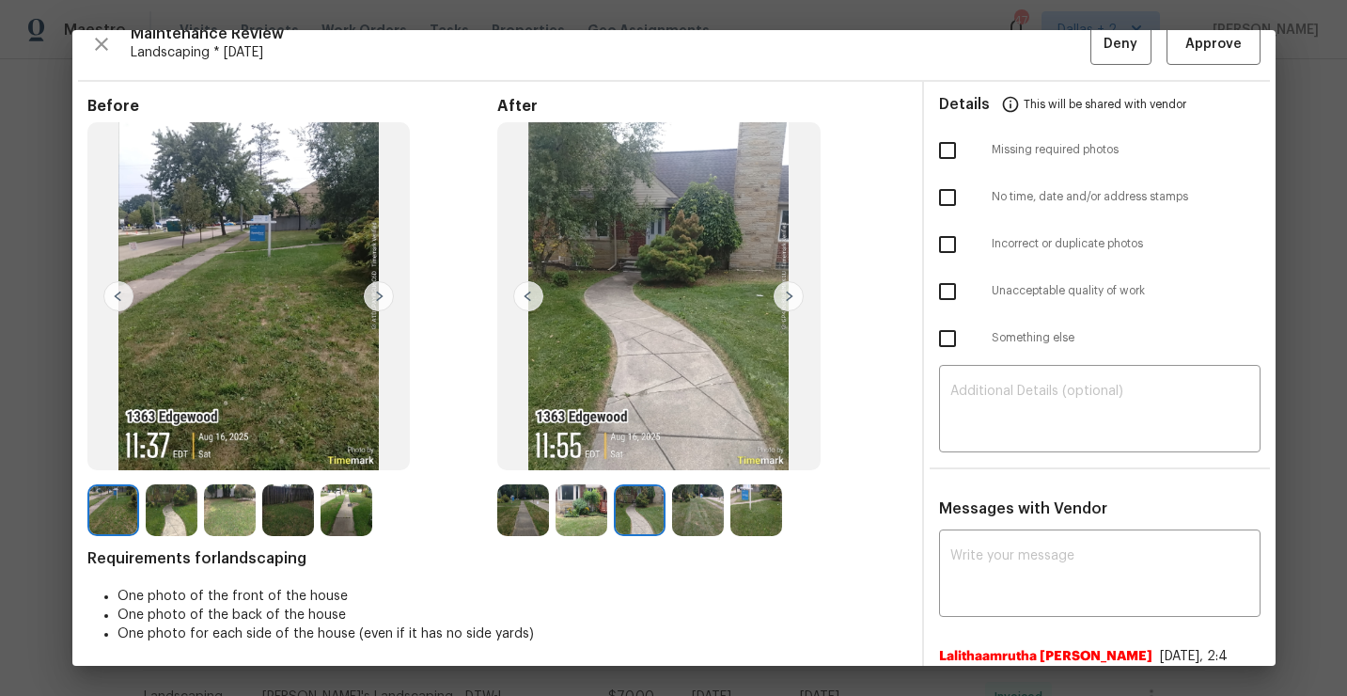
click at [683, 510] on img at bounding box center [698, 510] width 52 height 52
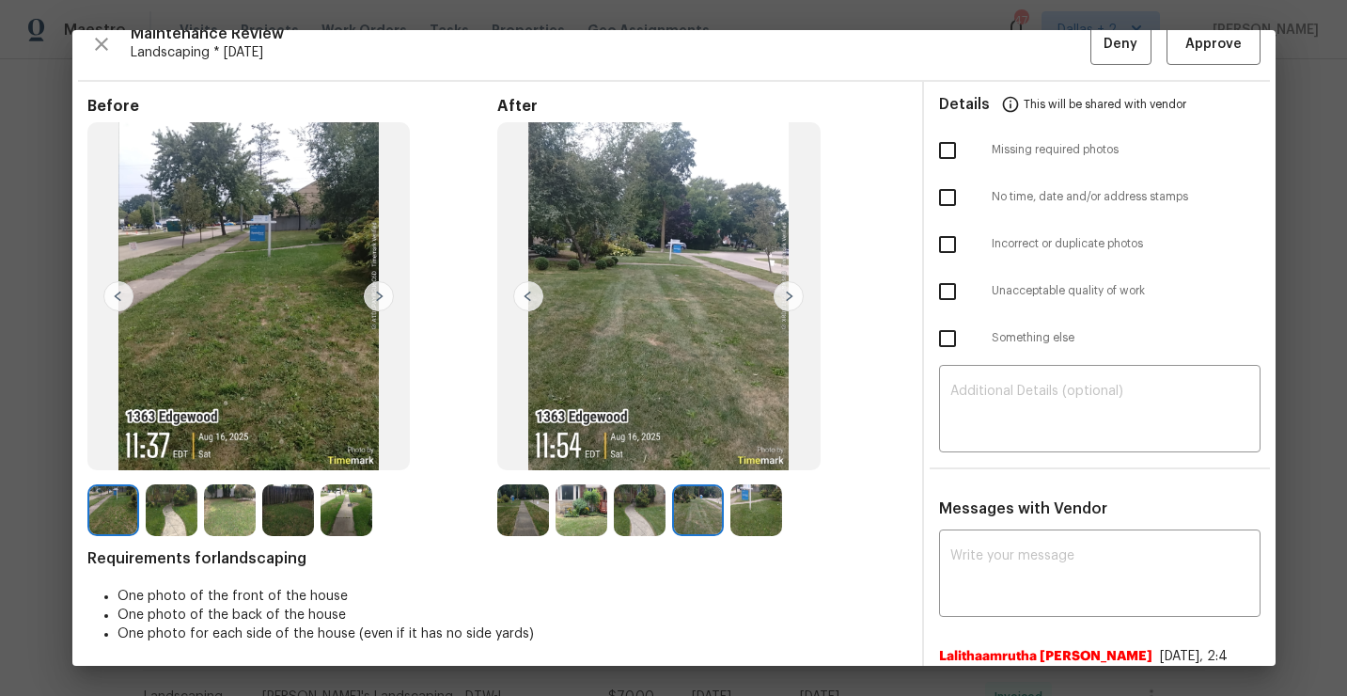
click at [748, 508] on img at bounding box center [756, 510] width 52 height 52
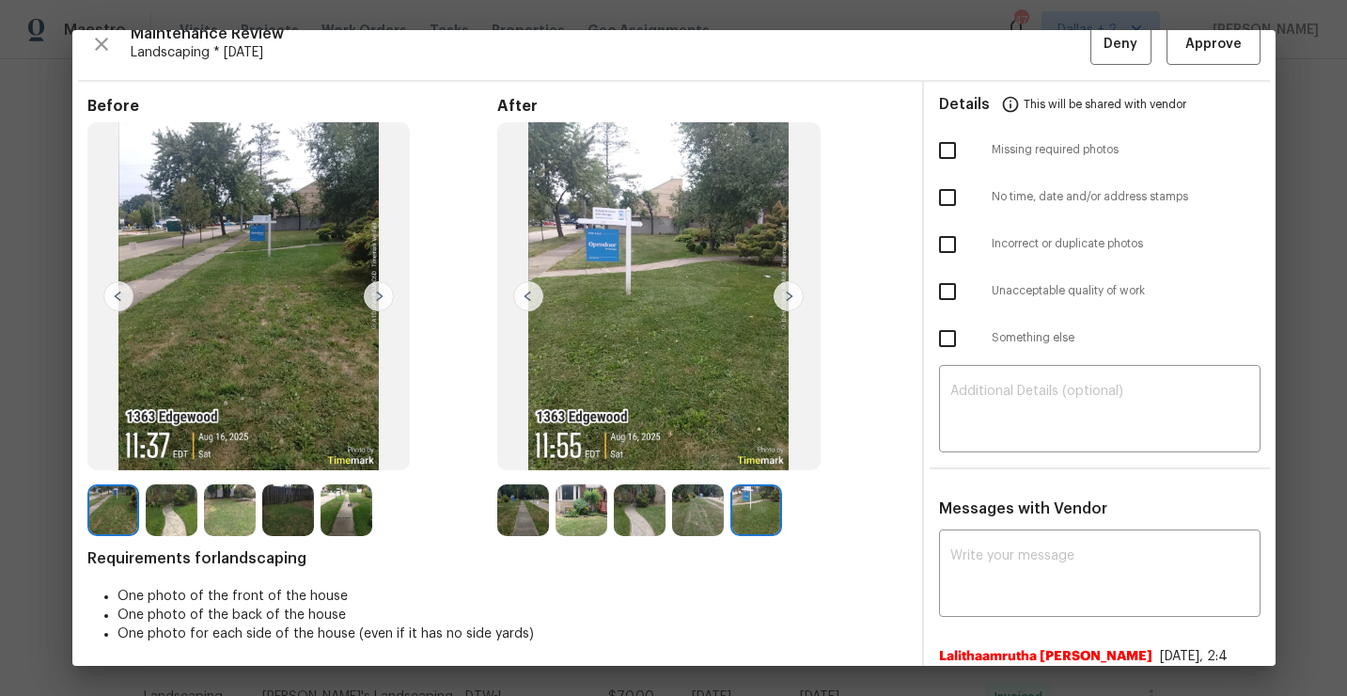
click at [690, 517] on img at bounding box center [698, 510] width 52 height 52
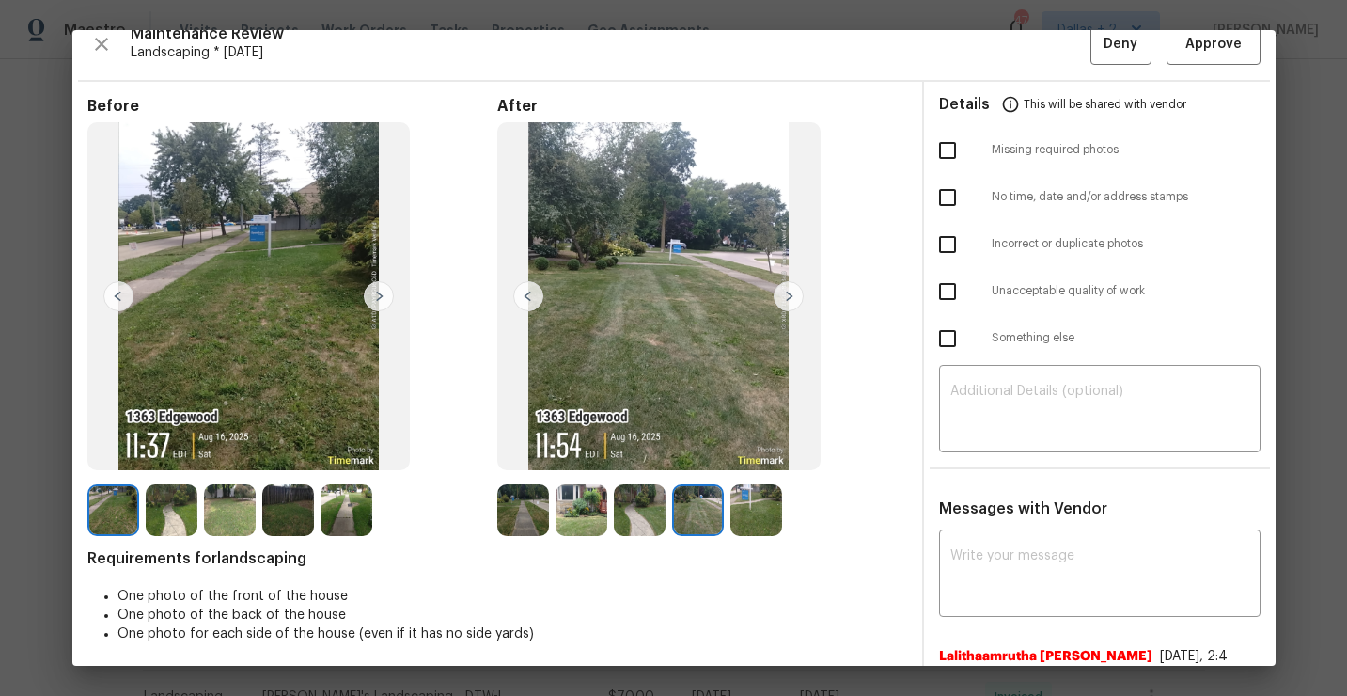
click at [658, 511] on img at bounding box center [640, 510] width 52 height 52
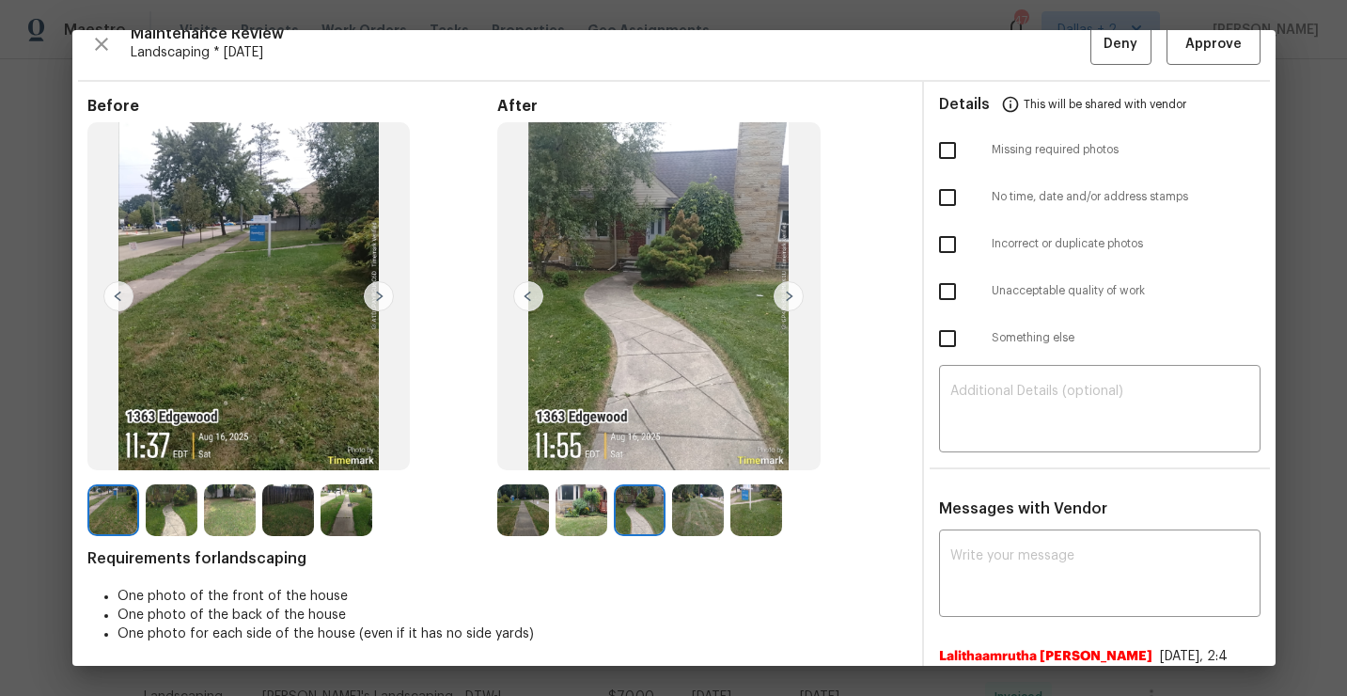
click at [605, 513] on img at bounding box center [582, 510] width 52 height 52
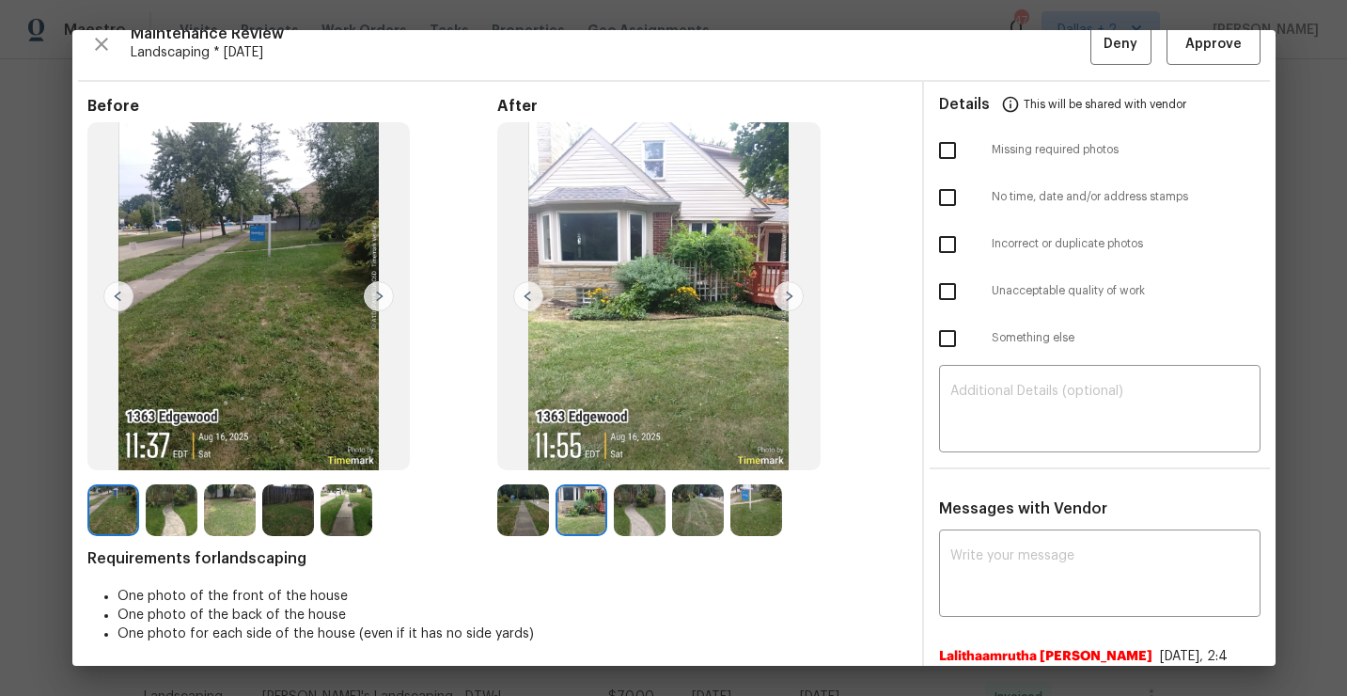
click at [535, 511] on img at bounding box center [523, 510] width 52 height 52
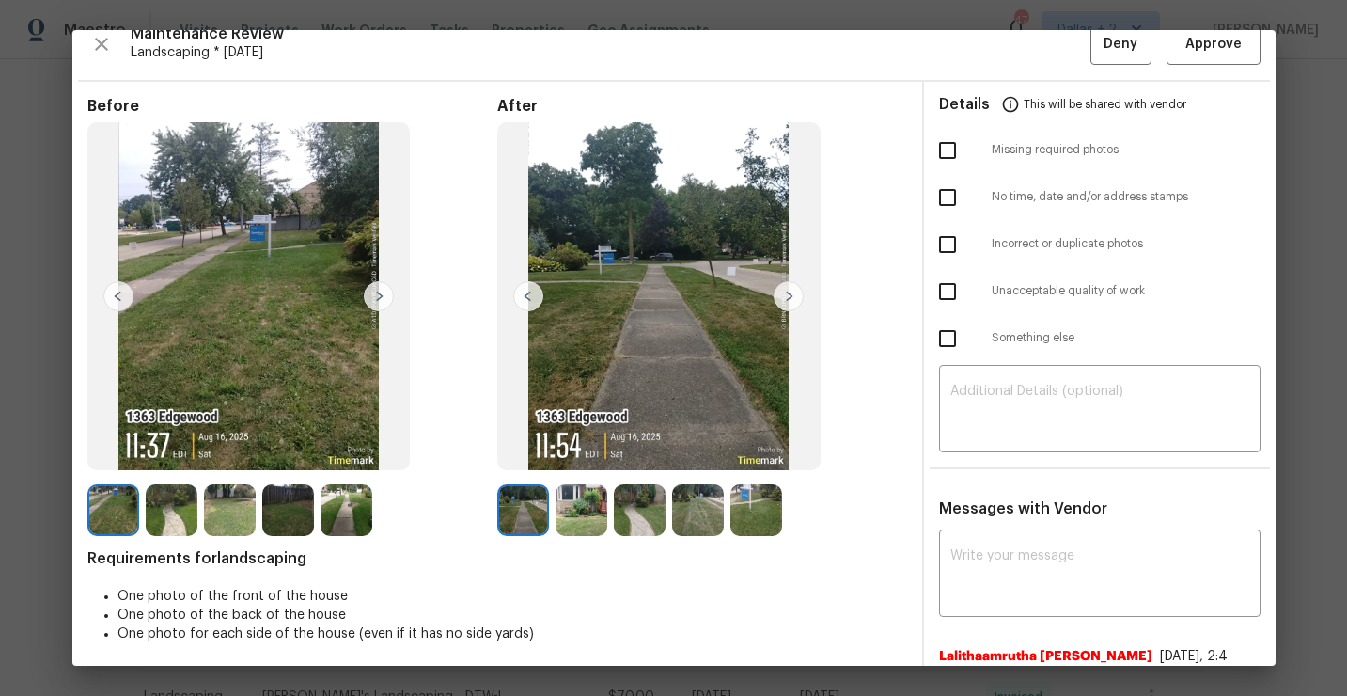
click at [592, 521] on img at bounding box center [582, 510] width 52 height 52
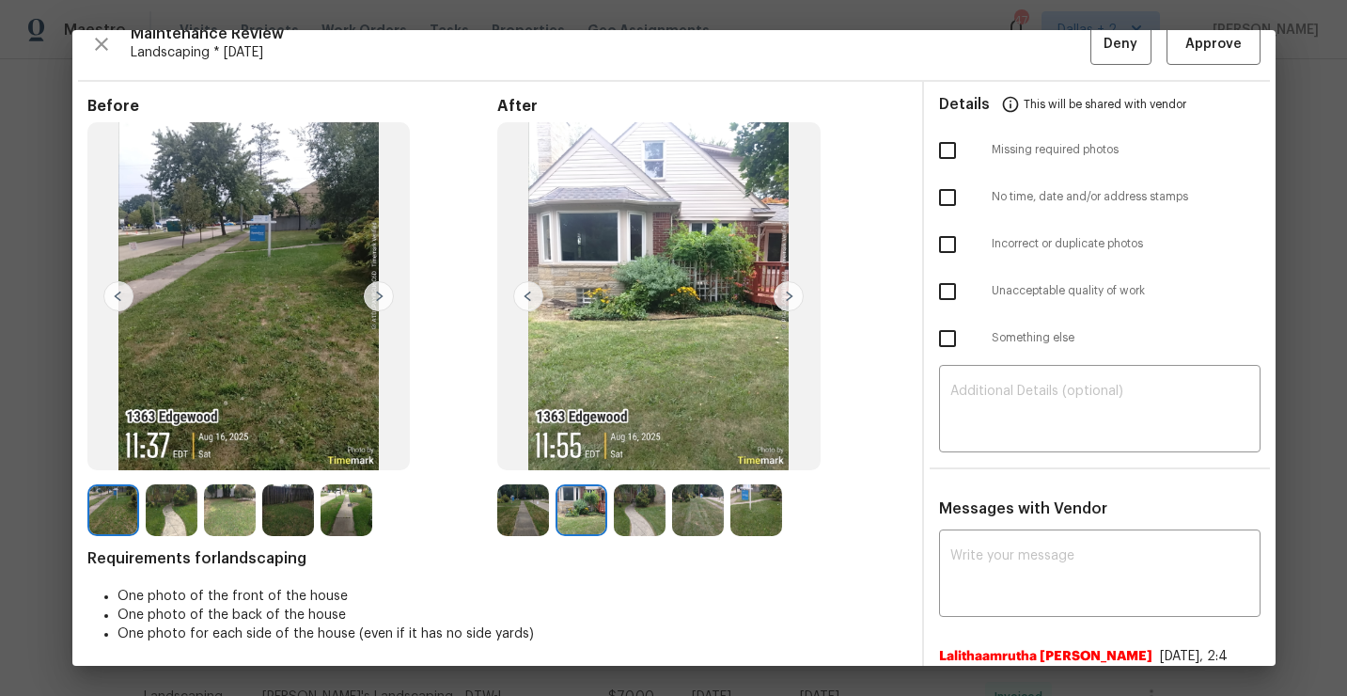
click at [525, 519] on img at bounding box center [523, 510] width 52 height 52
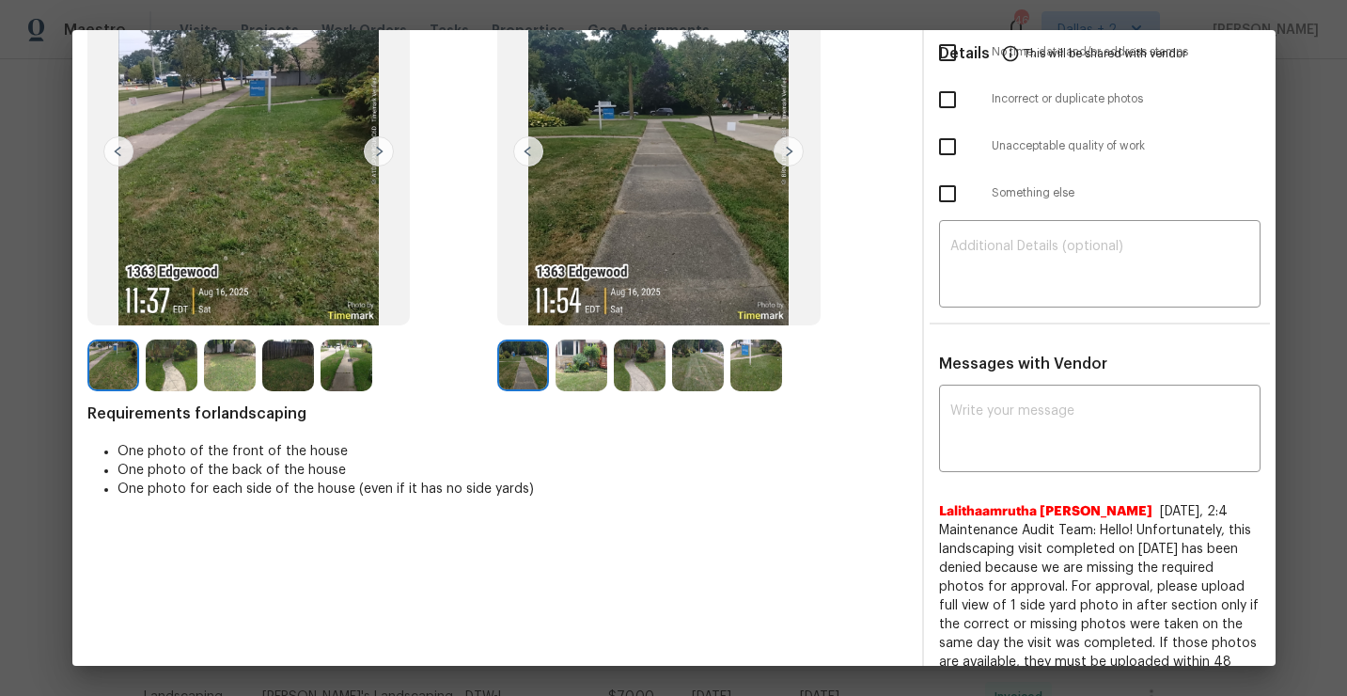
scroll to position [119, 0]
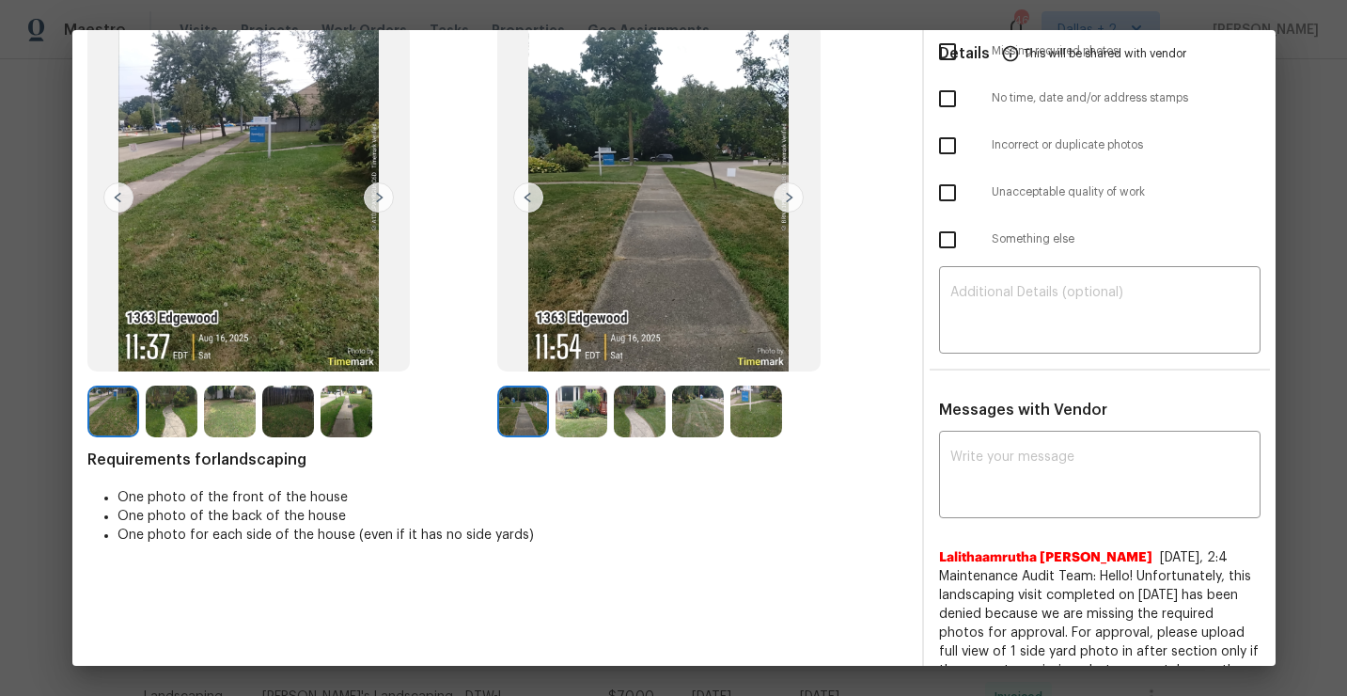
click at [579, 417] on img at bounding box center [582, 411] width 52 height 52
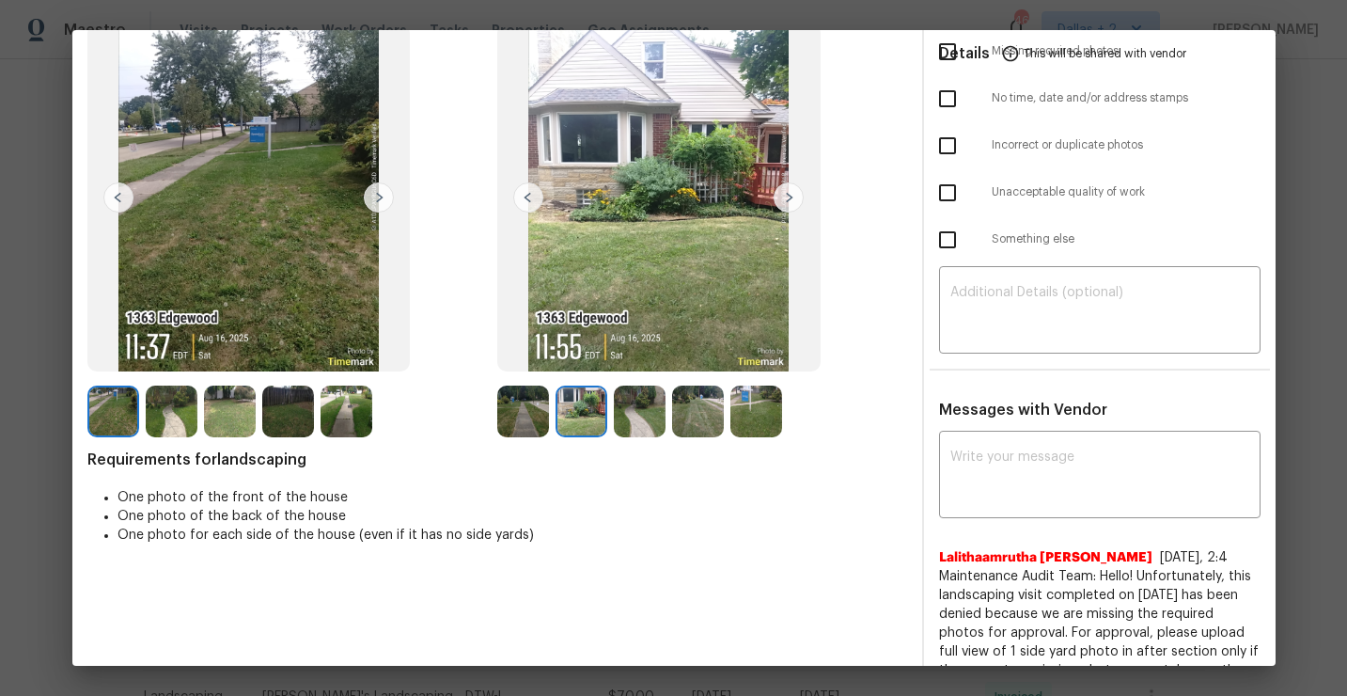
click at [629, 419] on img at bounding box center [640, 411] width 52 height 52
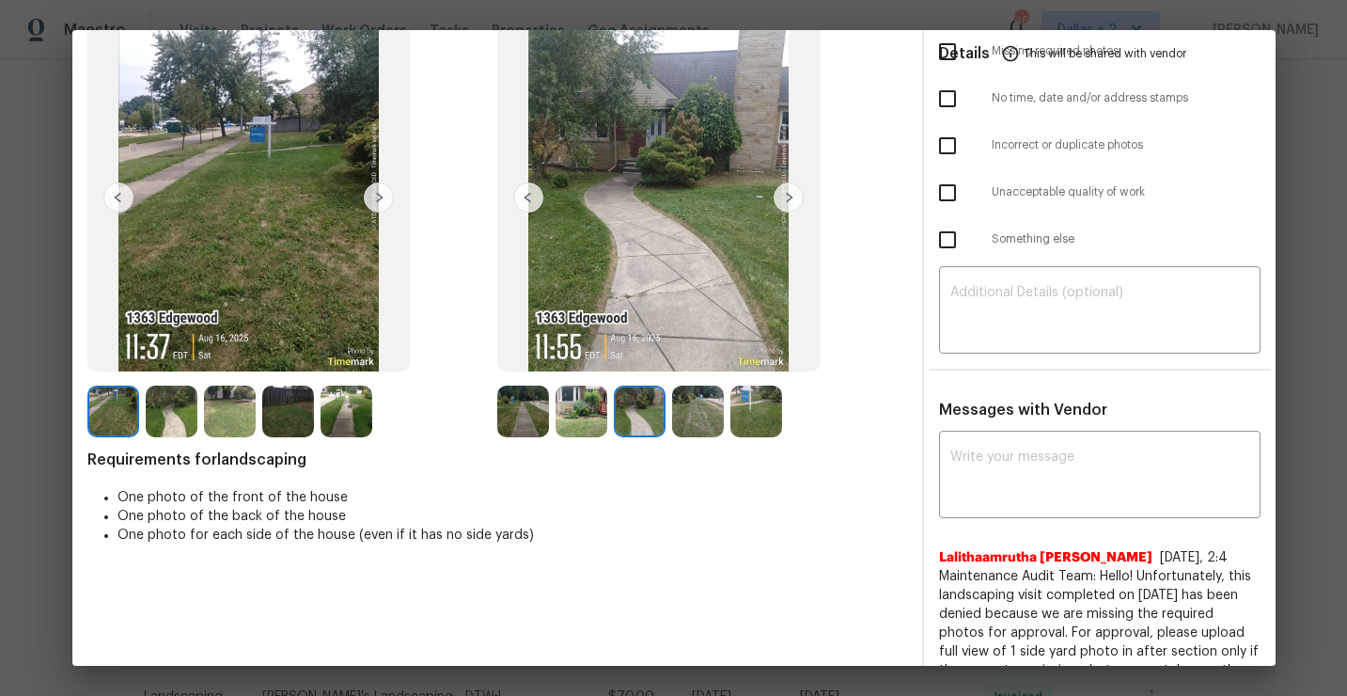
click at [676, 418] on img at bounding box center [698, 411] width 52 height 52
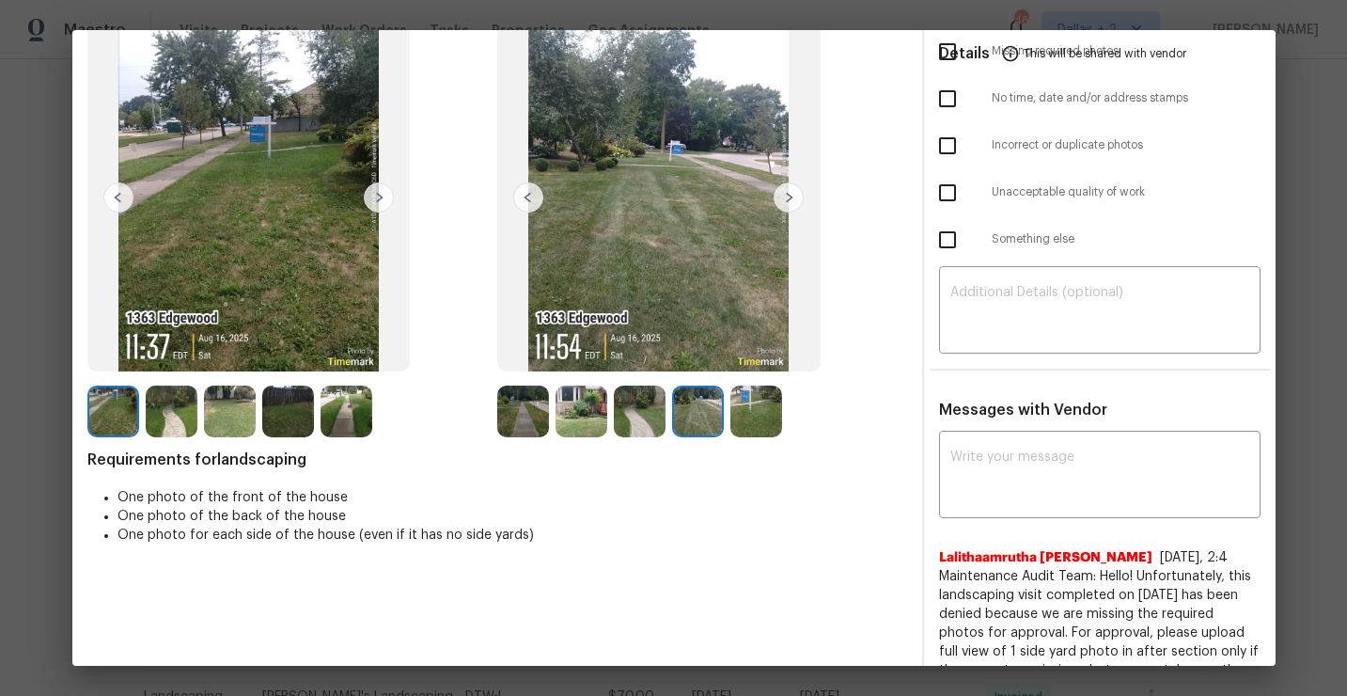
click at [738, 418] on img at bounding box center [756, 411] width 52 height 52
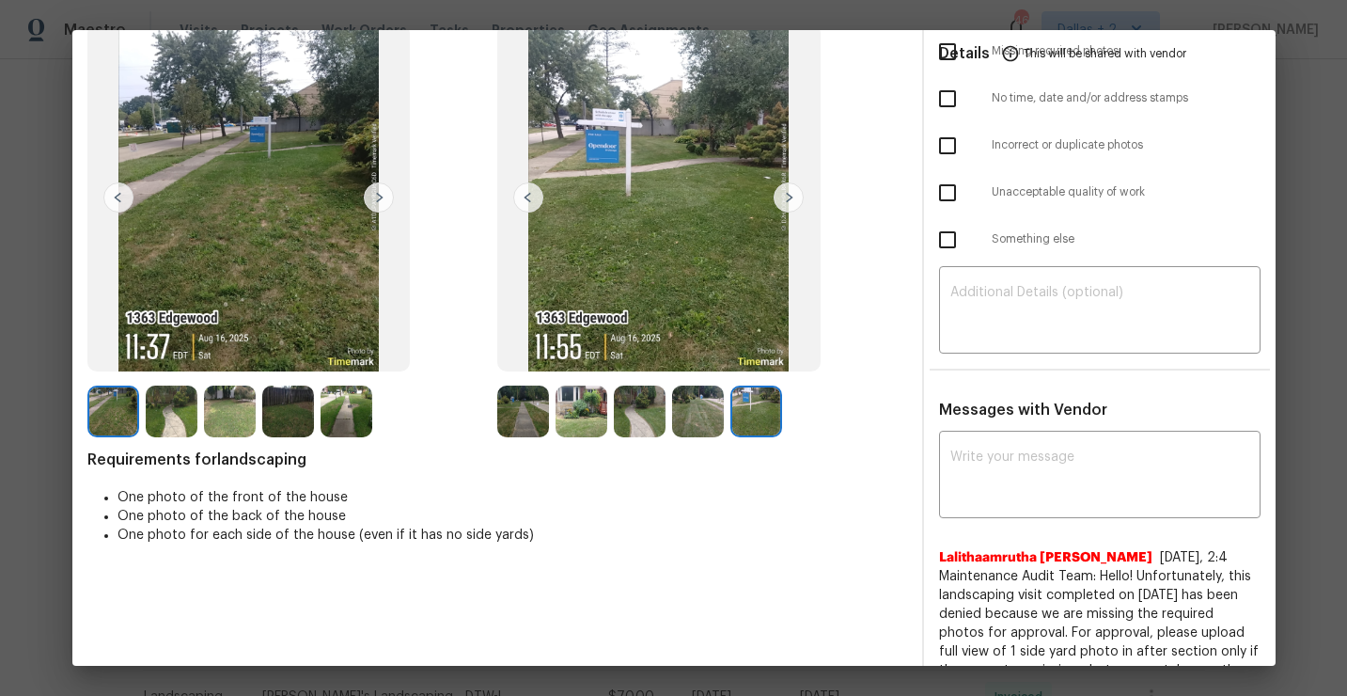
click at [306, 416] on img at bounding box center [288, 411] width 52 height 52
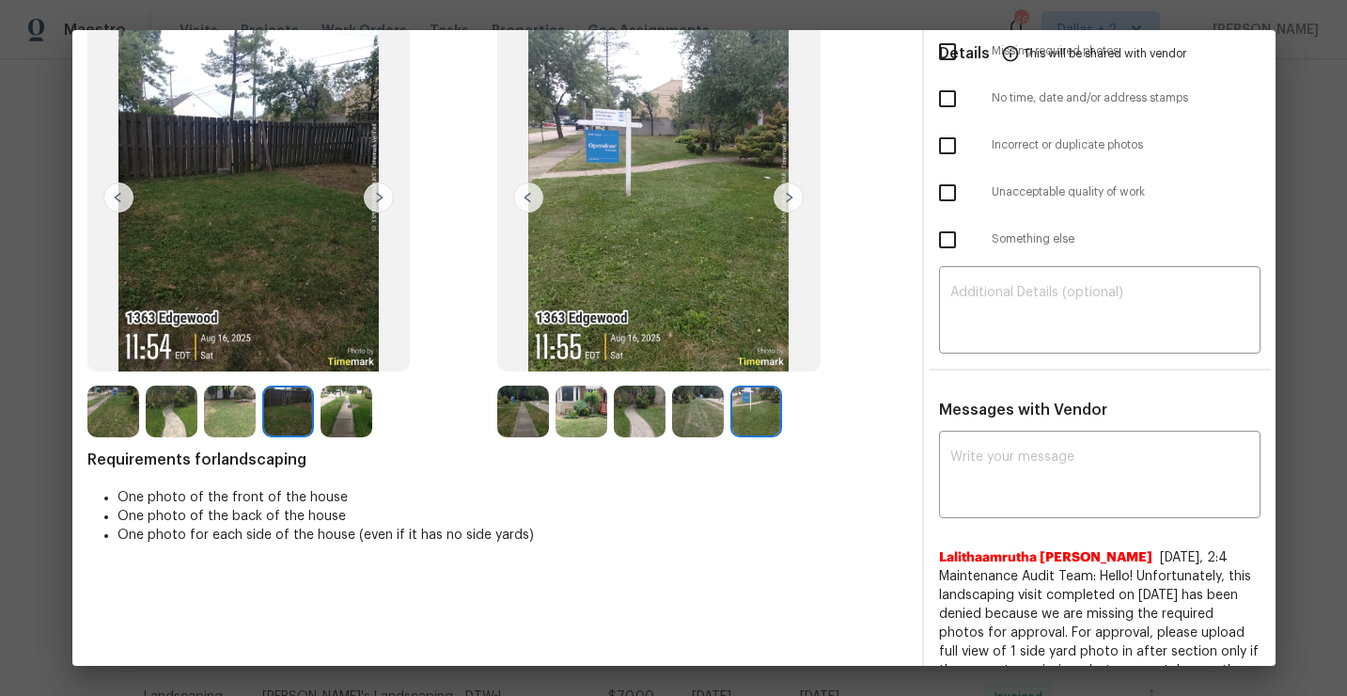
click at [238, 416] on img at bounding box center [230, 411] width 52 height 52
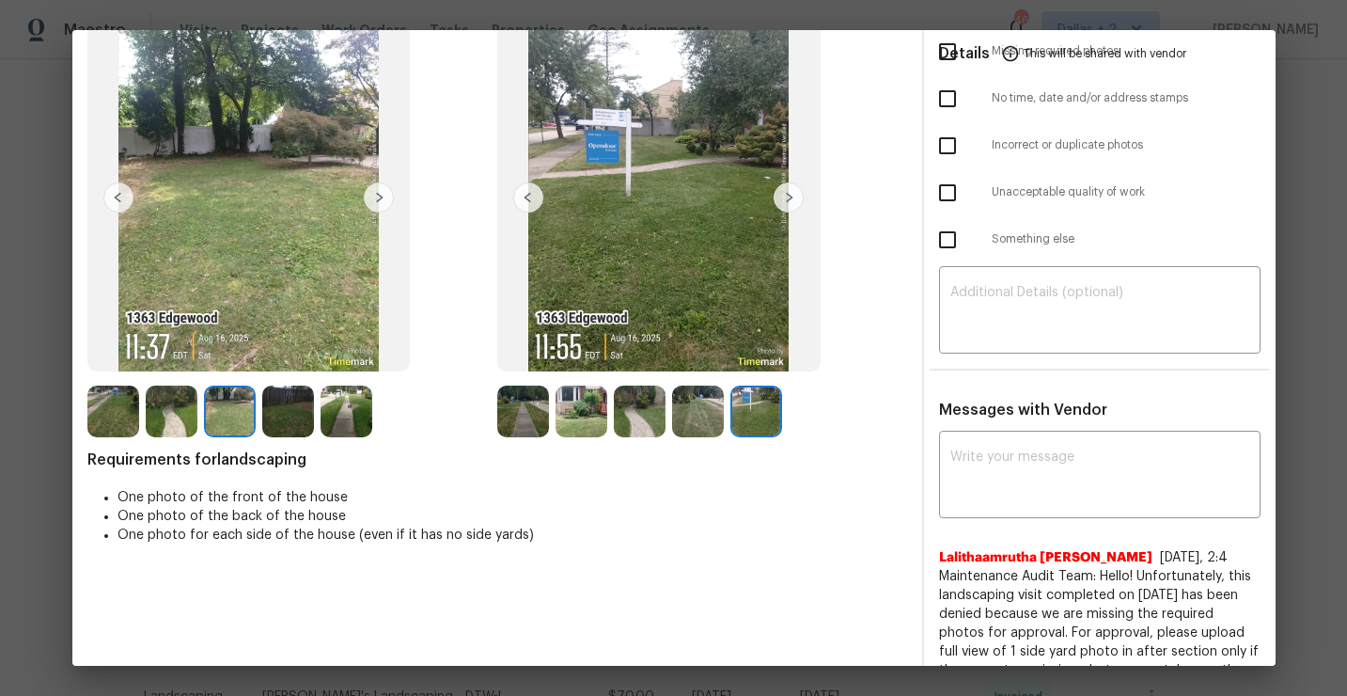
click at [139, 406] on div at bounding box center [116, 411] width 58 height 52
click at [774, 411] on img at bounding box center [756, 411] width 52 height 52
click at [588, 415] on img at bounding box center [582, 411] width 52 height 52
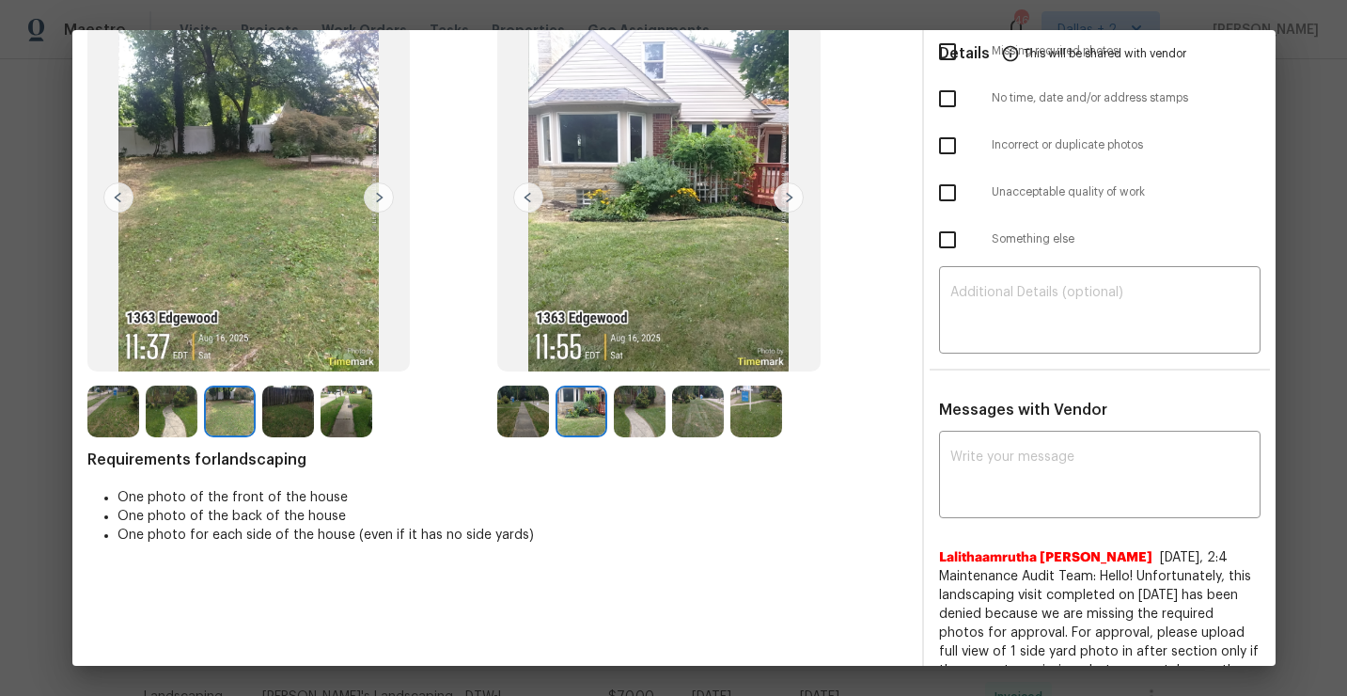
click at [214, 418] on img at bounding box center [230, 411] width 52 height 52
click at [575, 421] on img at bounding box center [582, 411] width 52 height 52
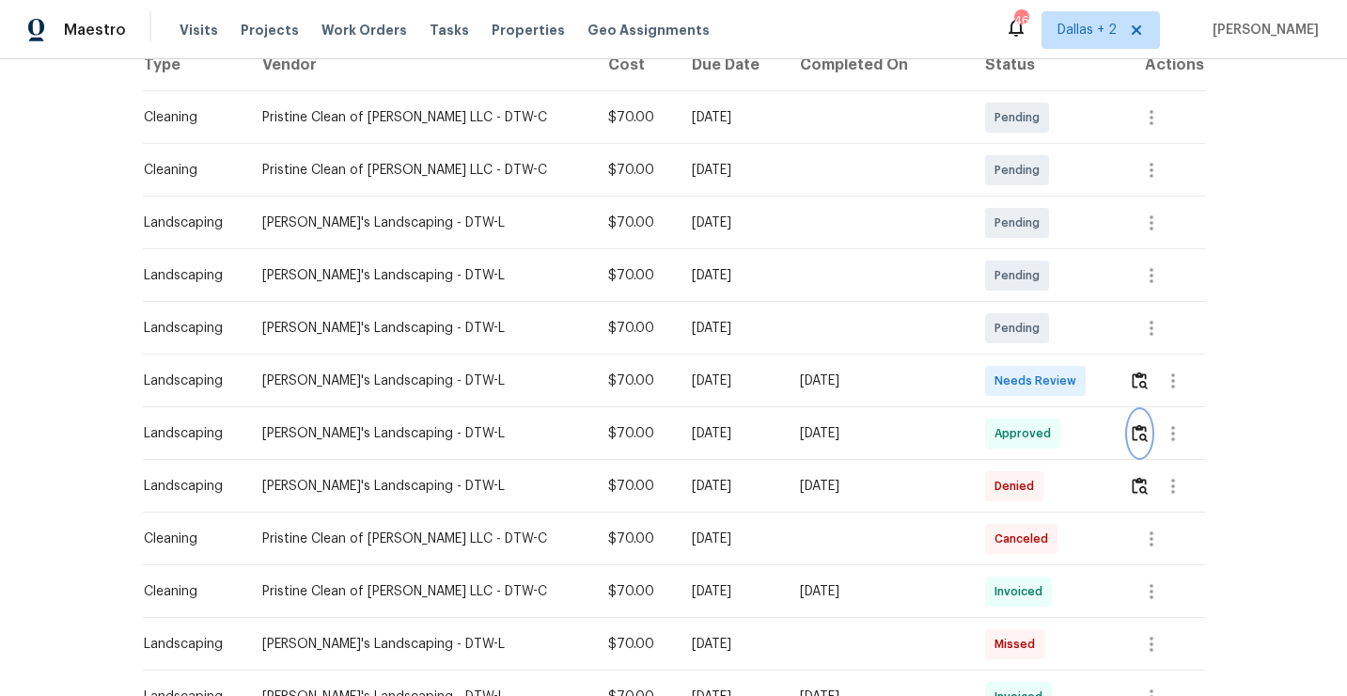
click at [1132, 429] on img "button" at bounding box center [1140, 433] width 16 height 18
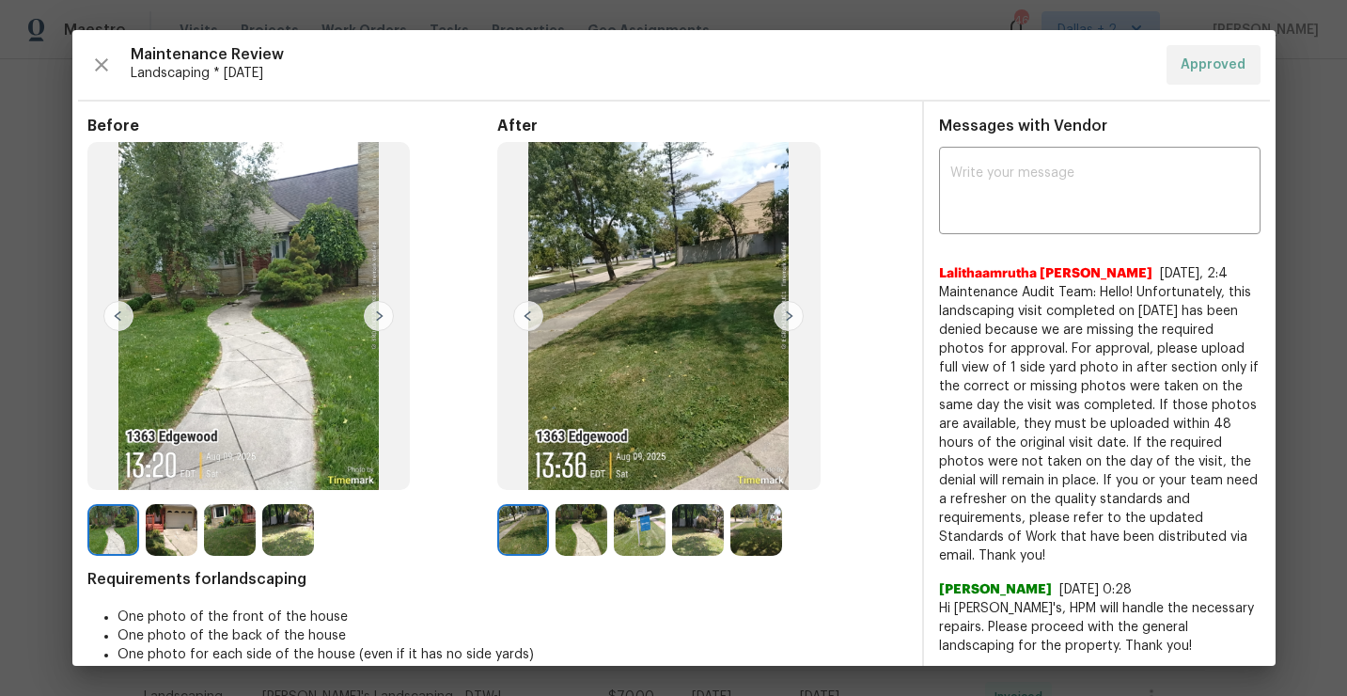
click at [175, 525] on img at bounding box center [172, 530] width 52 height 52
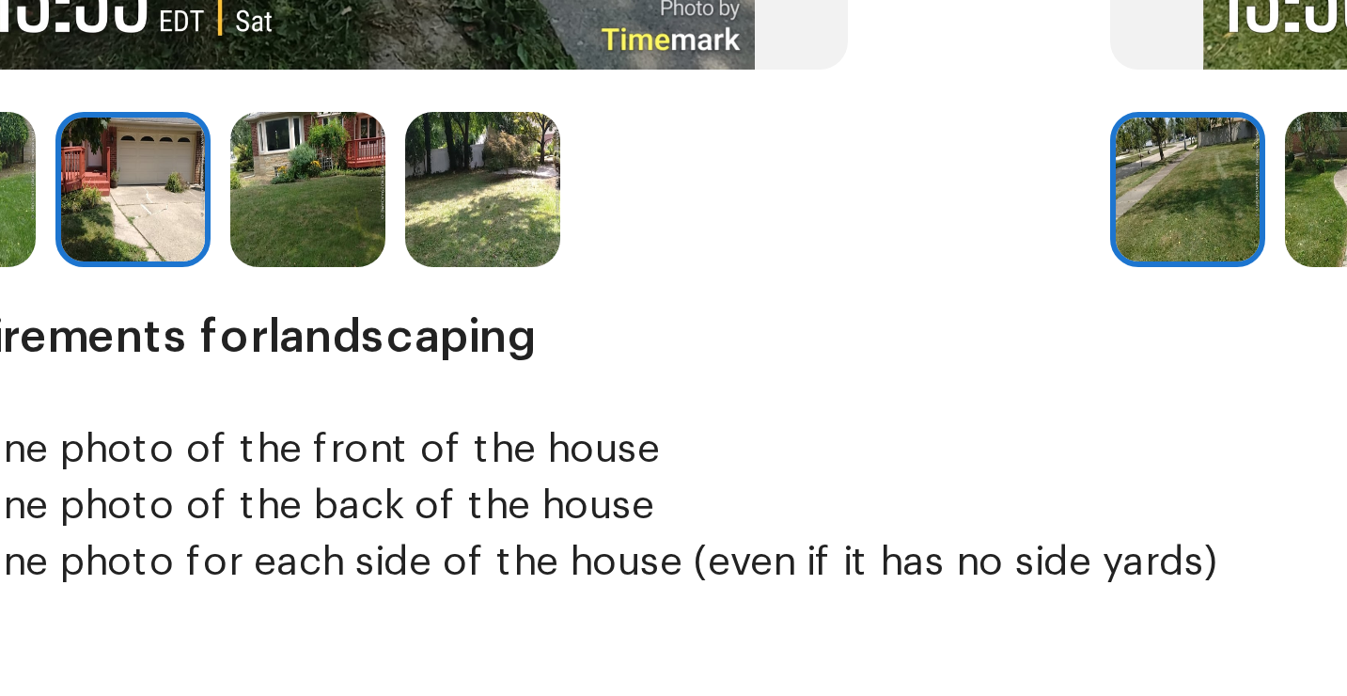
scroll to position [266, 0]
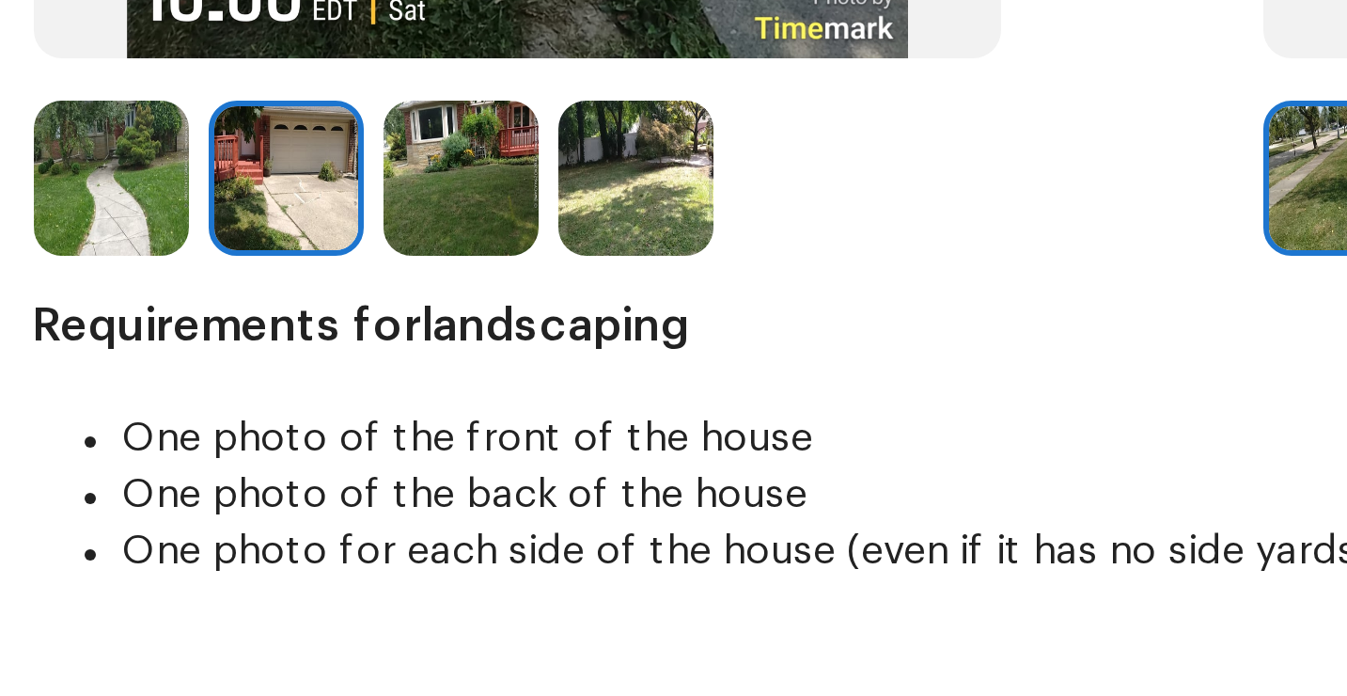
click at [243, 254] on img at bounding box center [230, 264] width 52 height 52
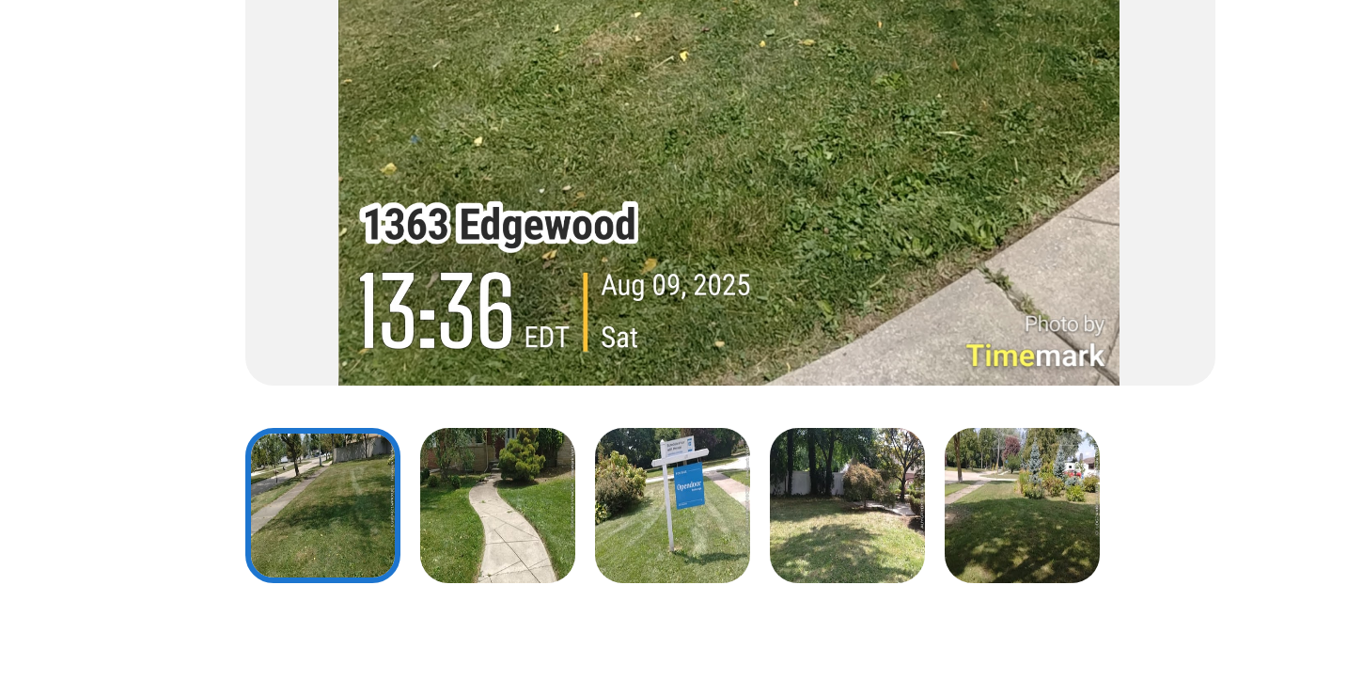
scroll to position [209, 0]
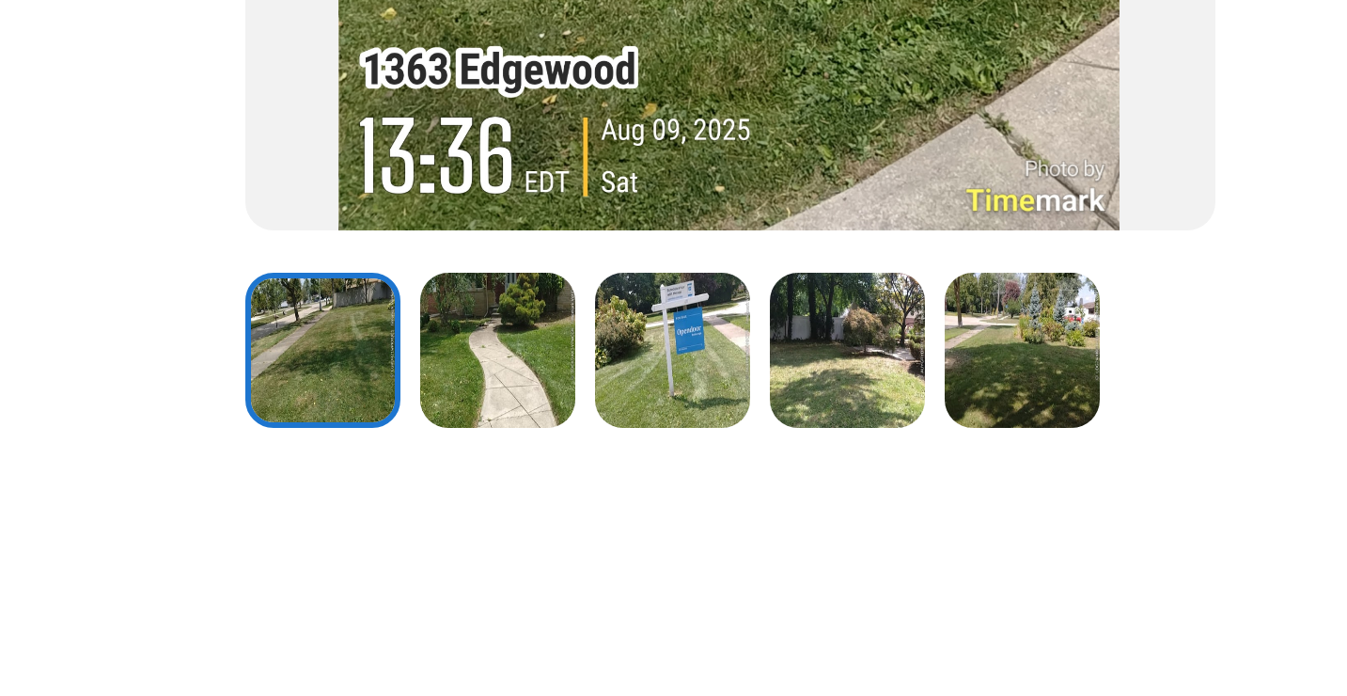
click at [627, 312] on img at bounding box center [640, 321] width 52 height 52
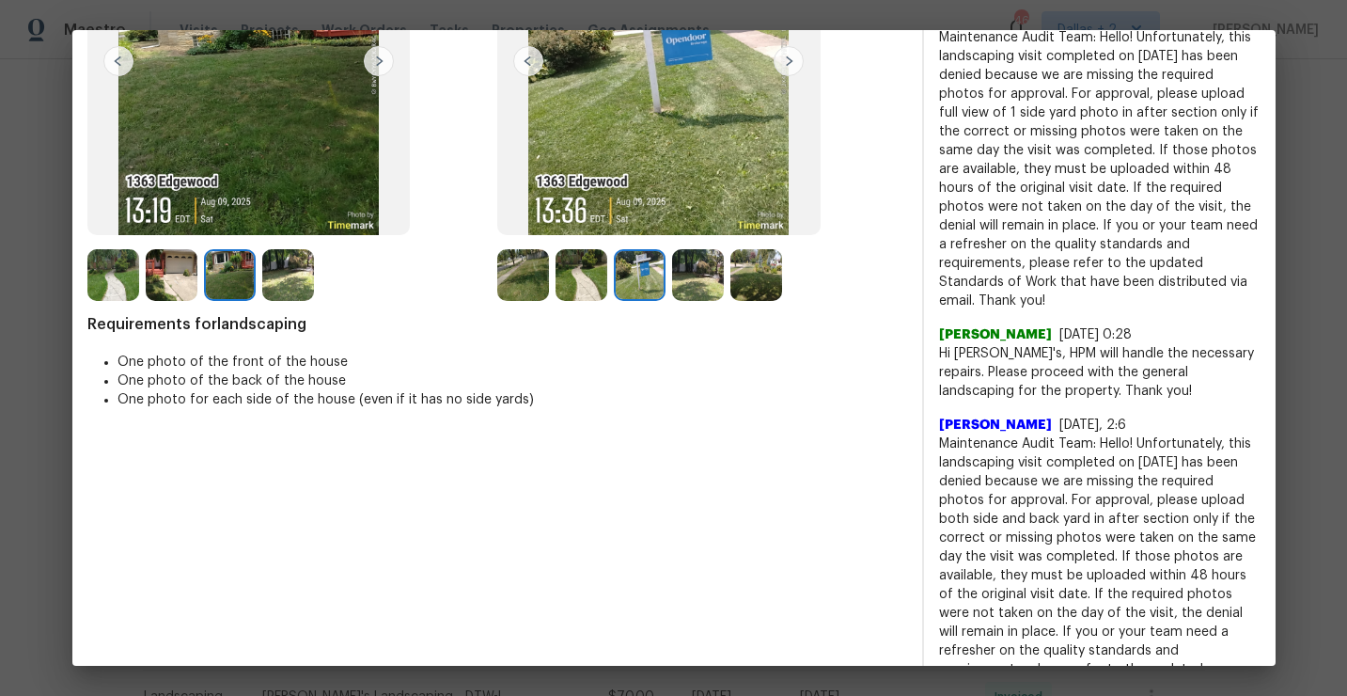
scroll to position [148, 0]
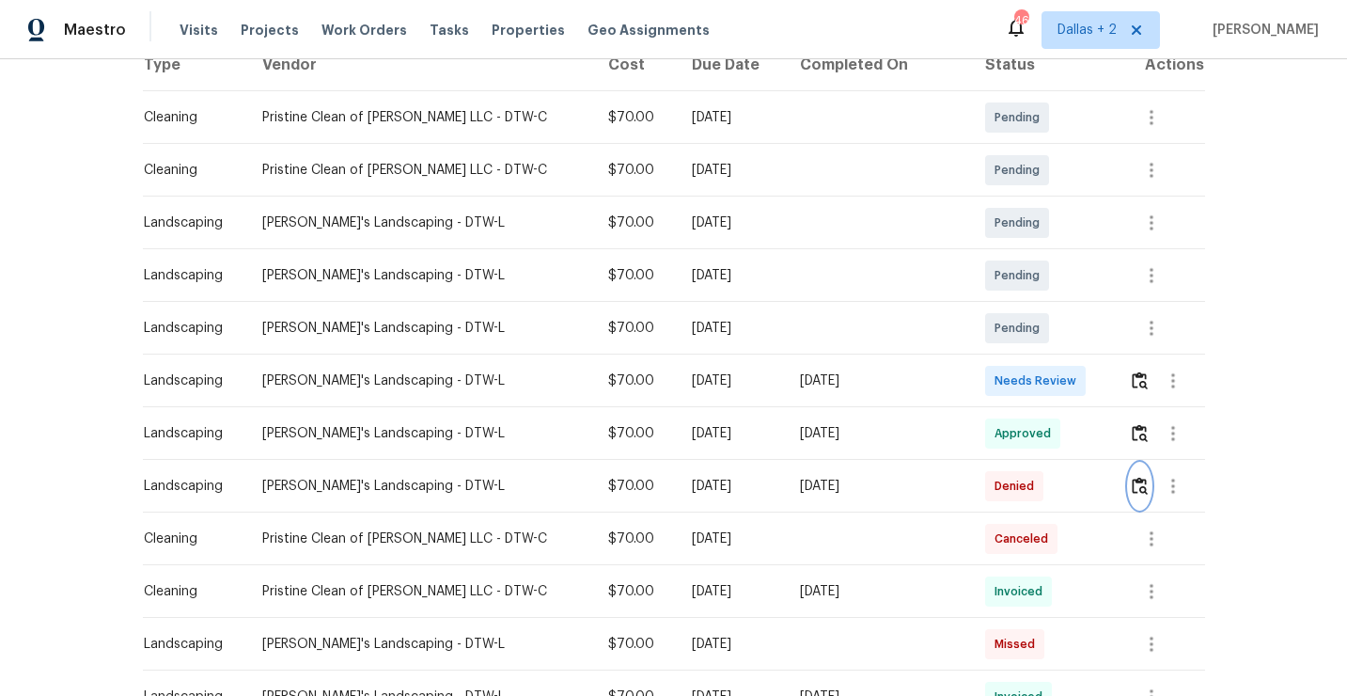
click at [1142, 488] on button "button" at bounding box center [1140, 485] width 22 height 45
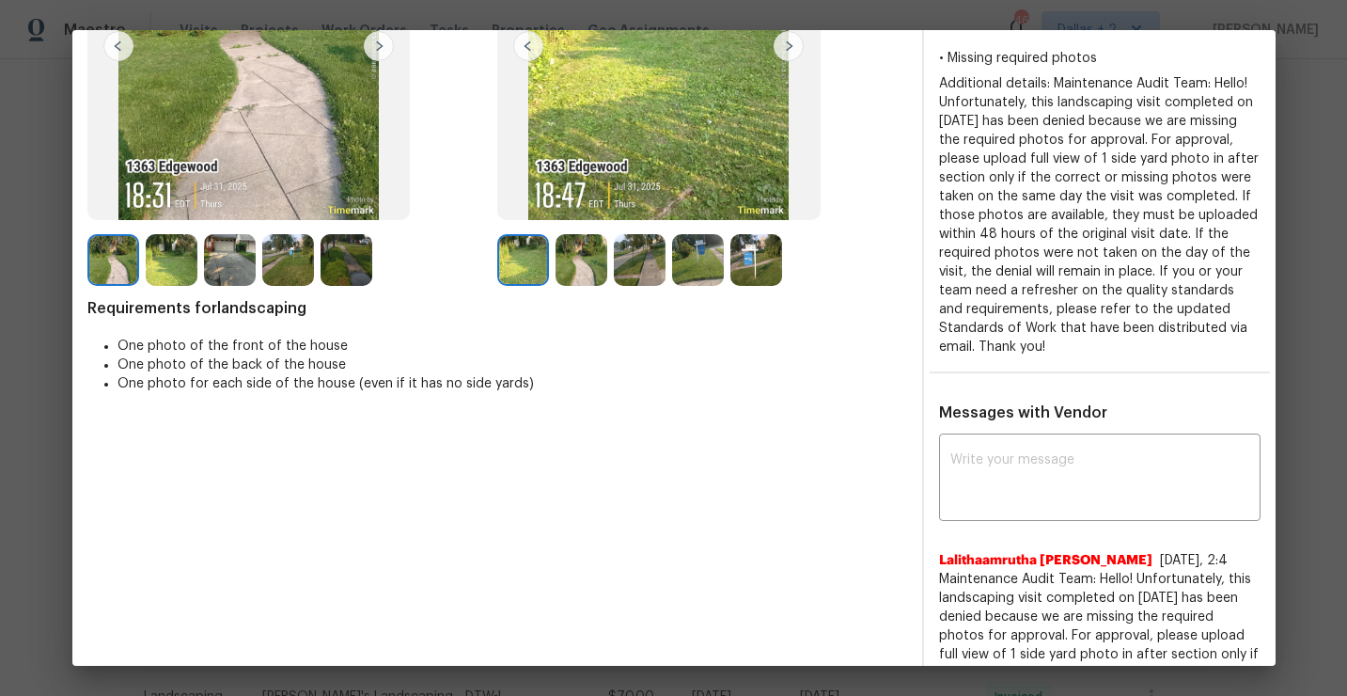
scroll to position [41, 0]
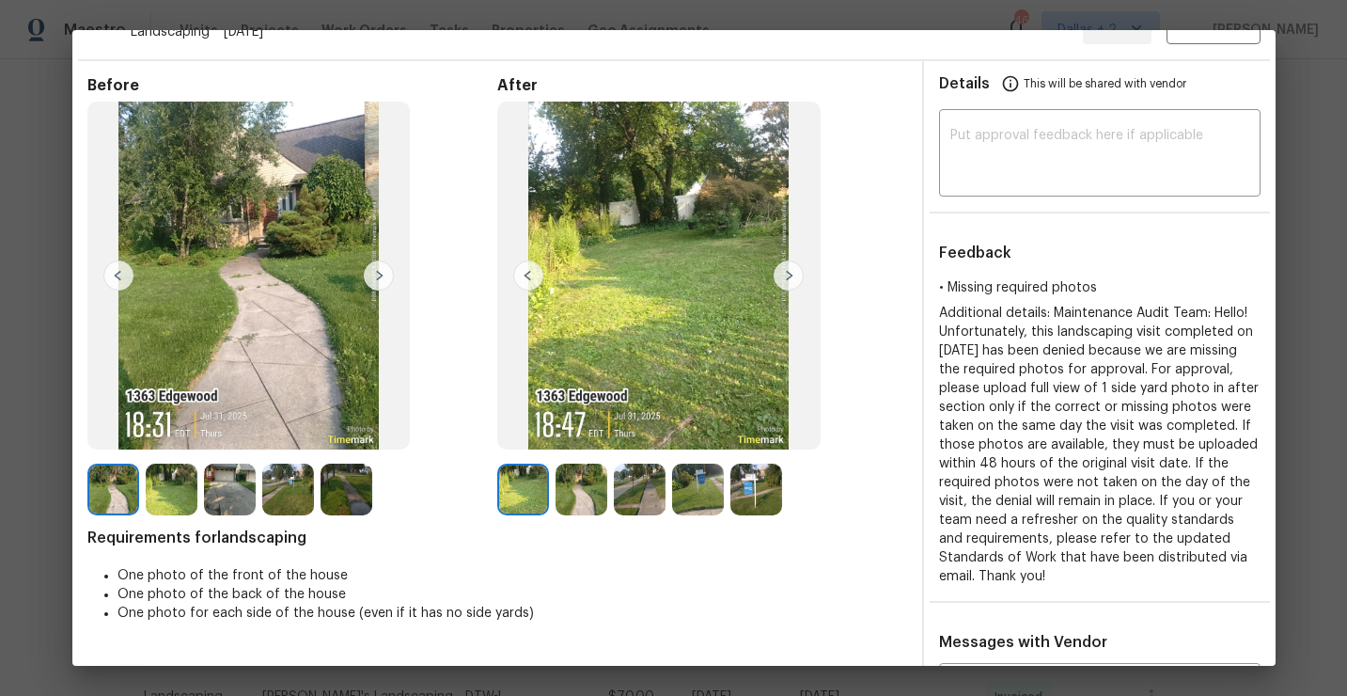
click at [242, 492] on img at bounding box center [230, 489] width 52 height 52
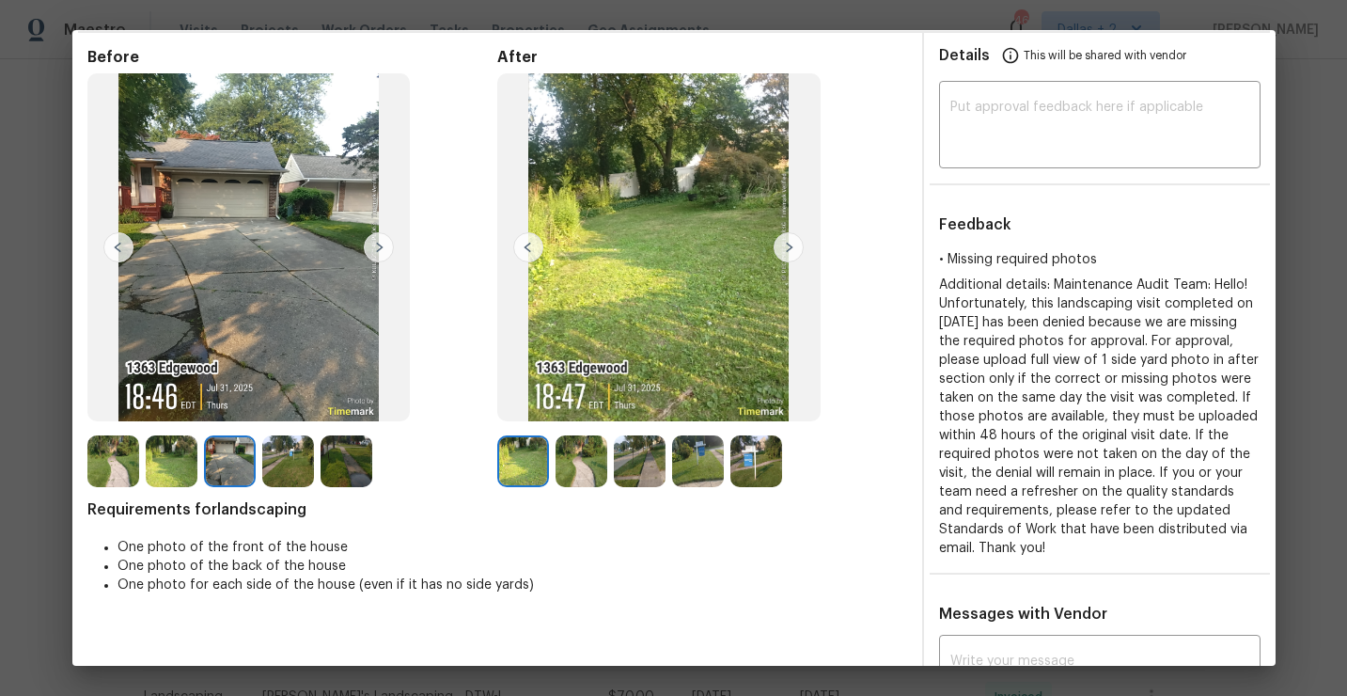
scroll to position [0, 0]
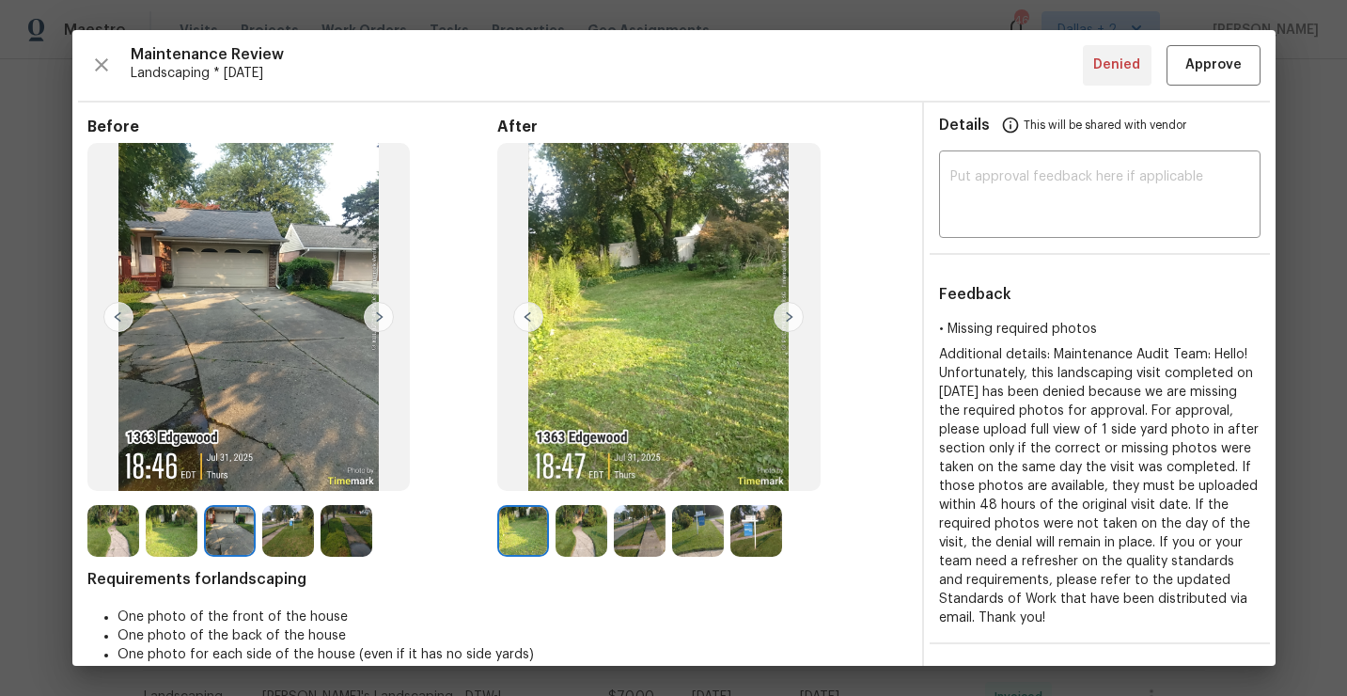
click at [228, 524] on img at bounding box center [230, 531] width 52 height 52
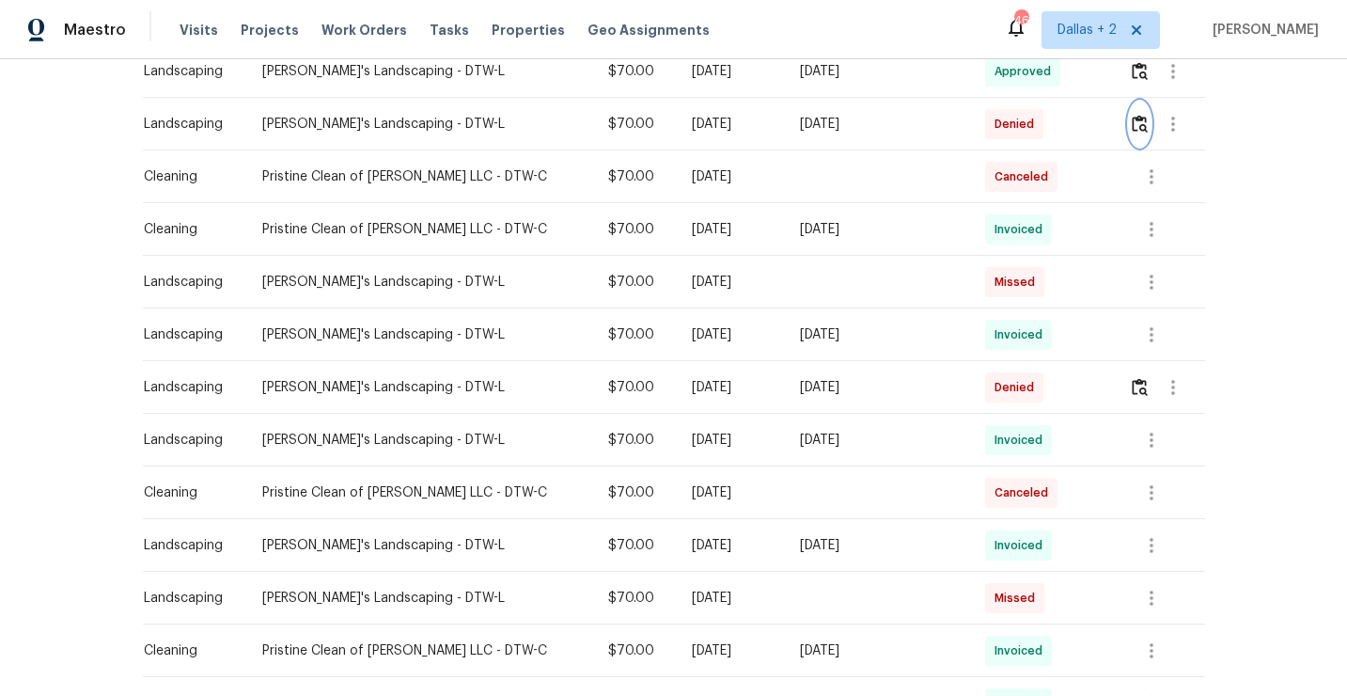
scroll to position [699, 0]
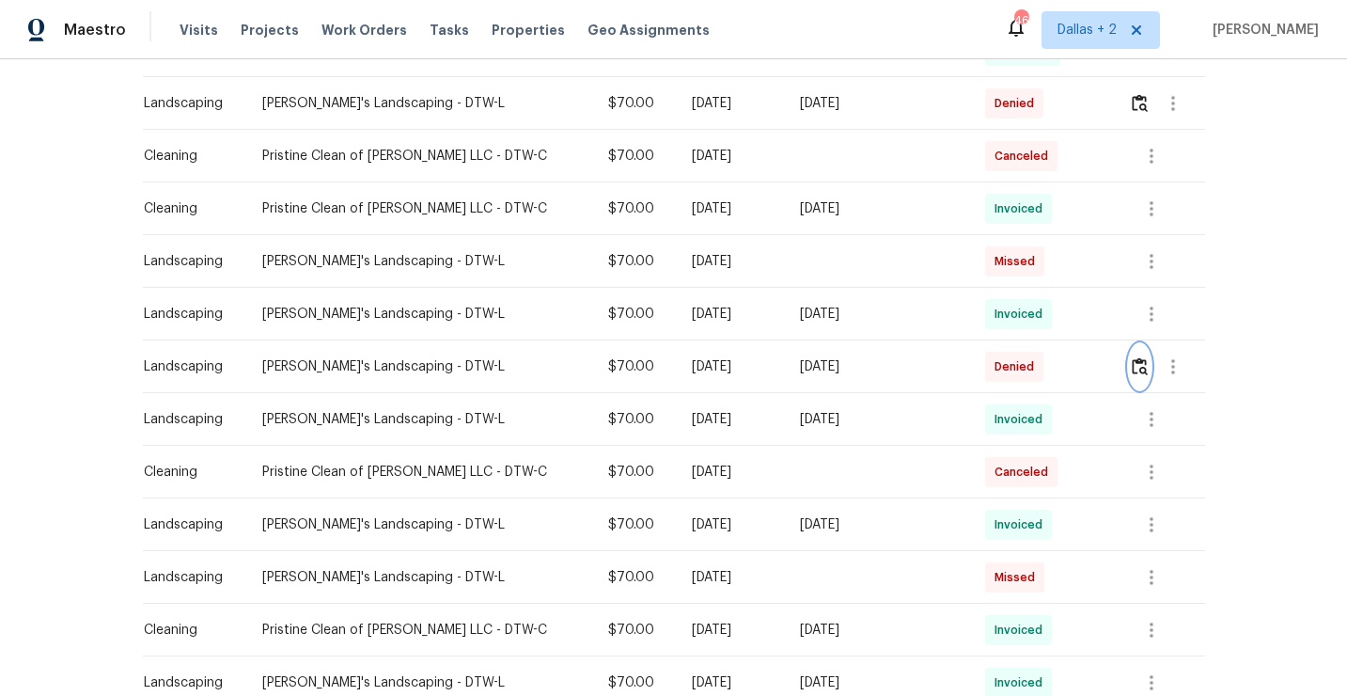
click at [1129, 368] on button "button" at bounding box center [1140, 366] width 22 height 45
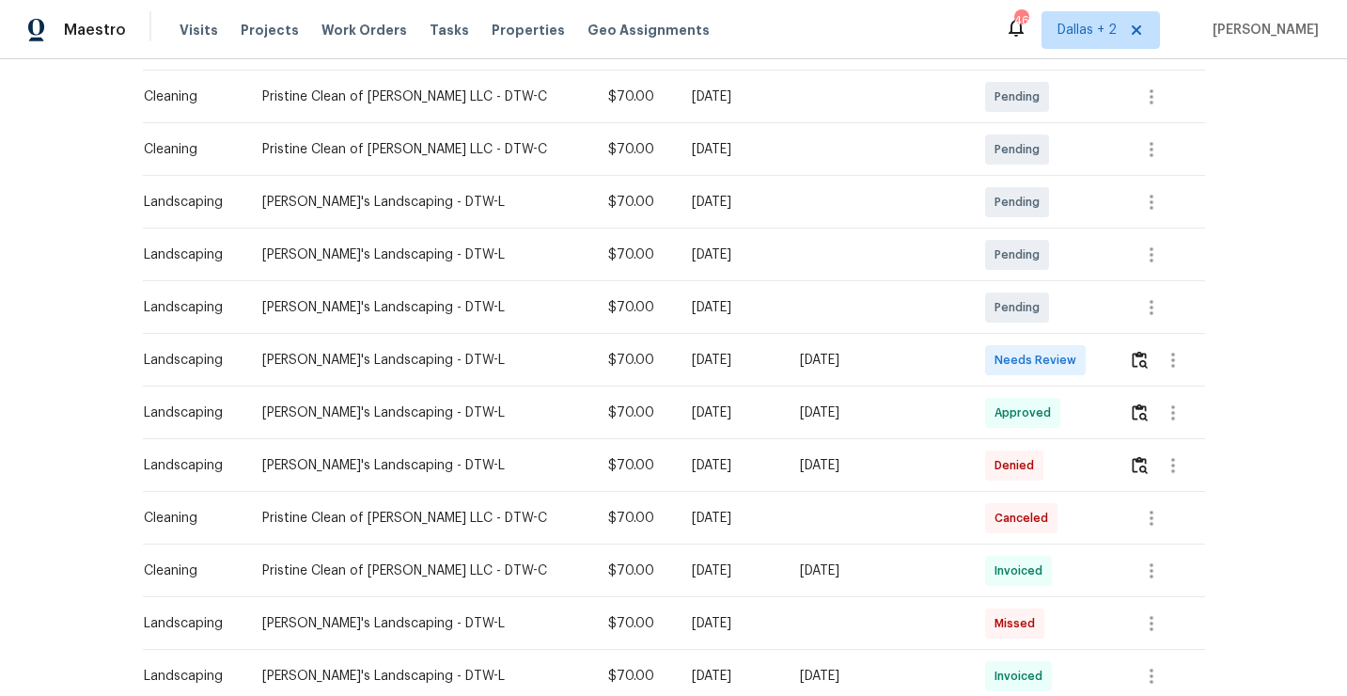
scroll to position [408, 0]
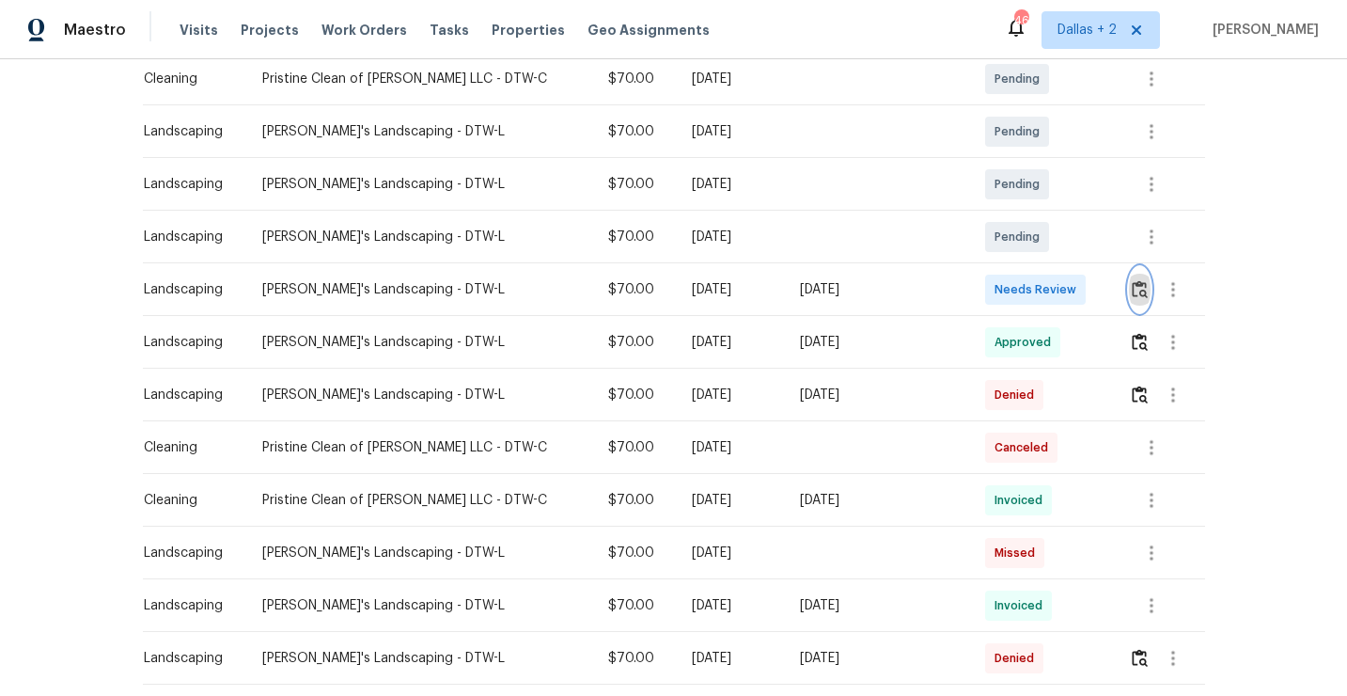
click at [1138, 289] on img "button" at bounding box center [1140, 289] width 16 height 18
